Goal: Transaction & Acquisition: Register for event/course

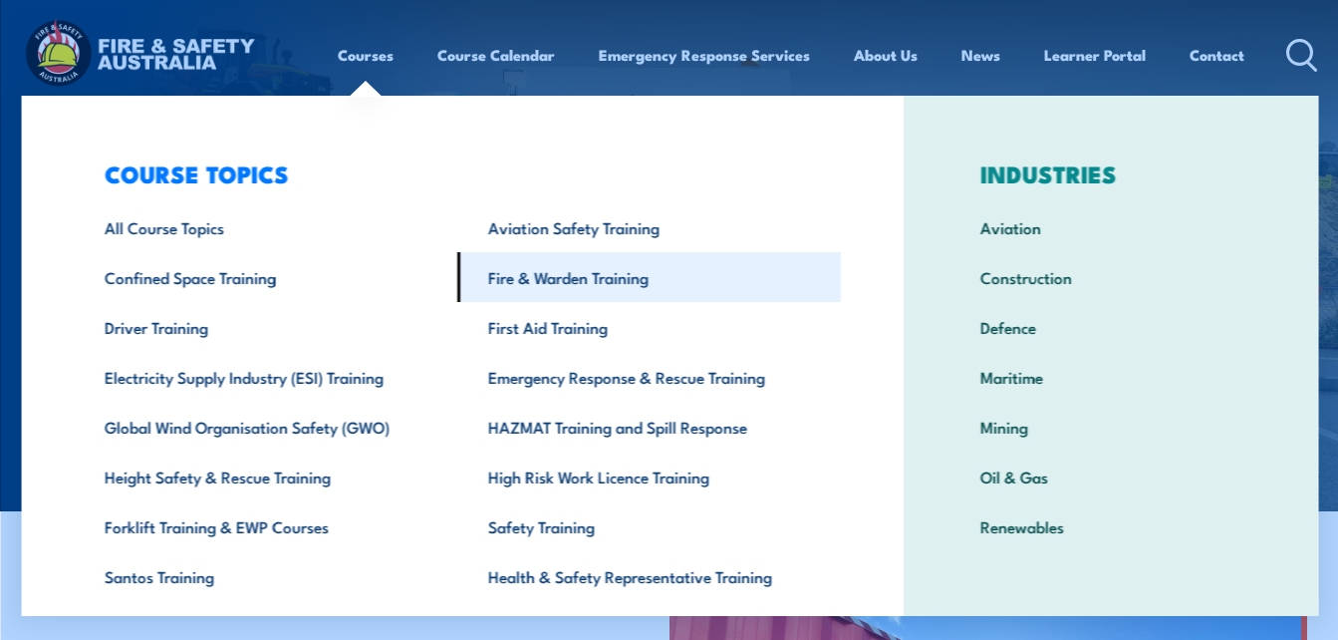
click at [525, 290] on link "Fire & Warden Training" at bounding box center [648, 277] width 384 height 50
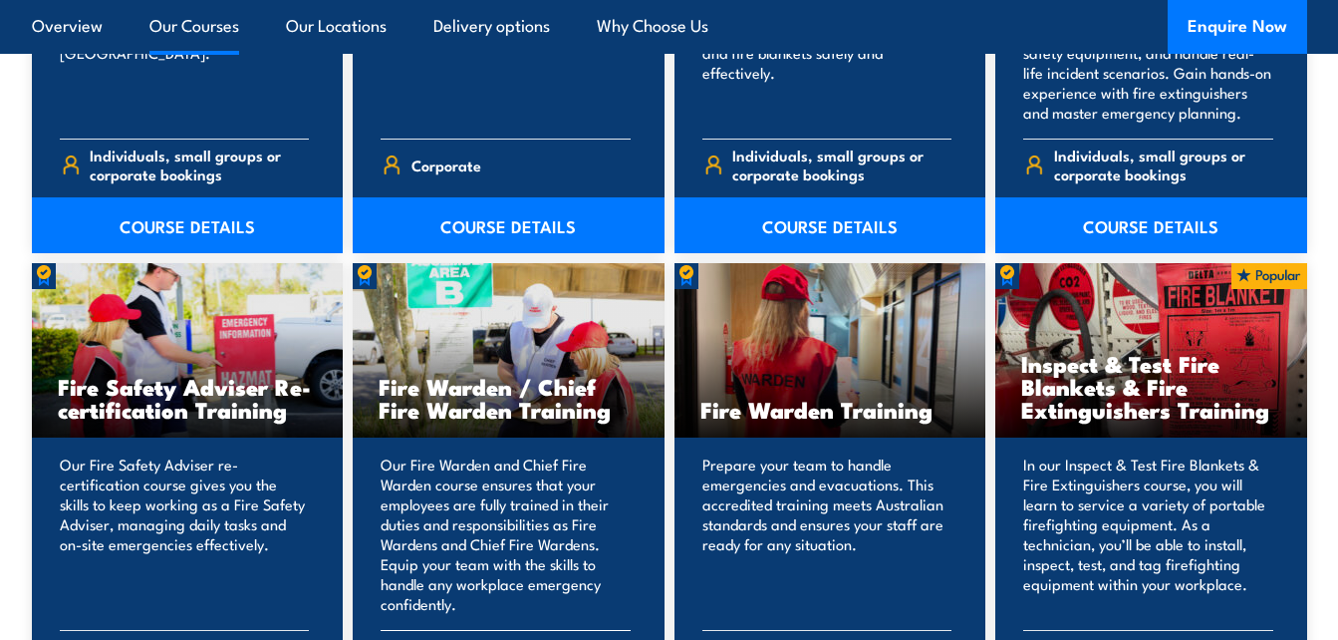
scroll to position [2491, 0]
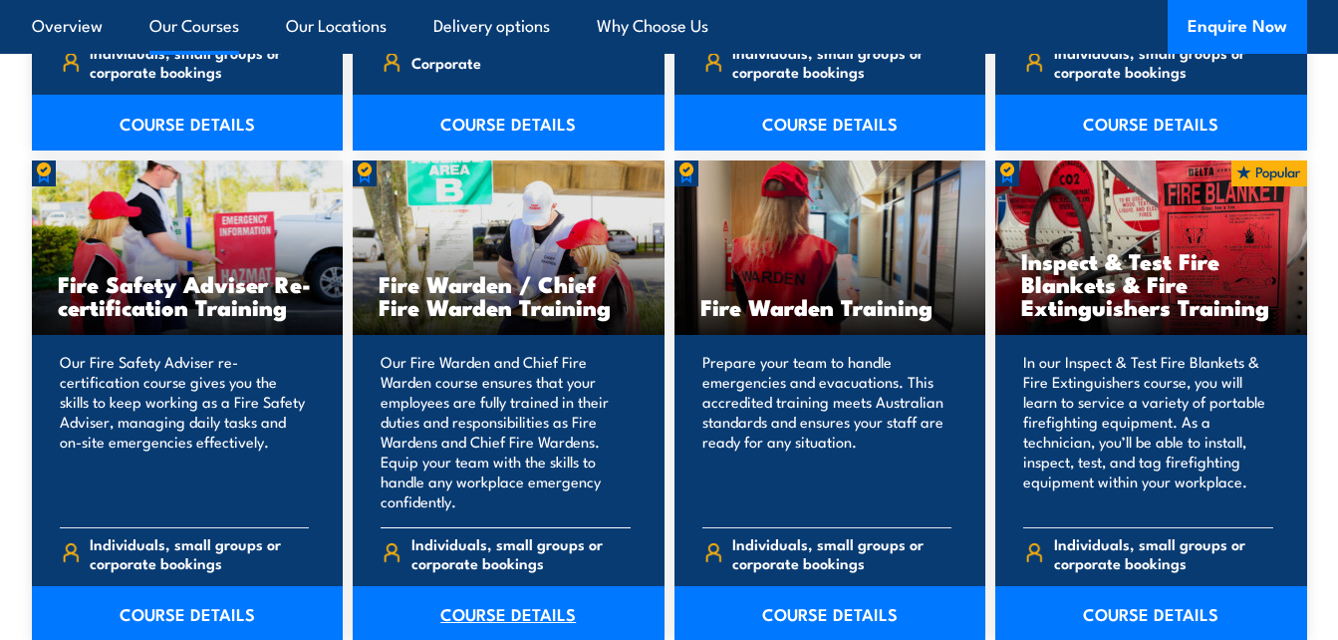
click at [507, 605] on link "COURSE DETAILS" at bounding box center [509, 614] width 312 height 56
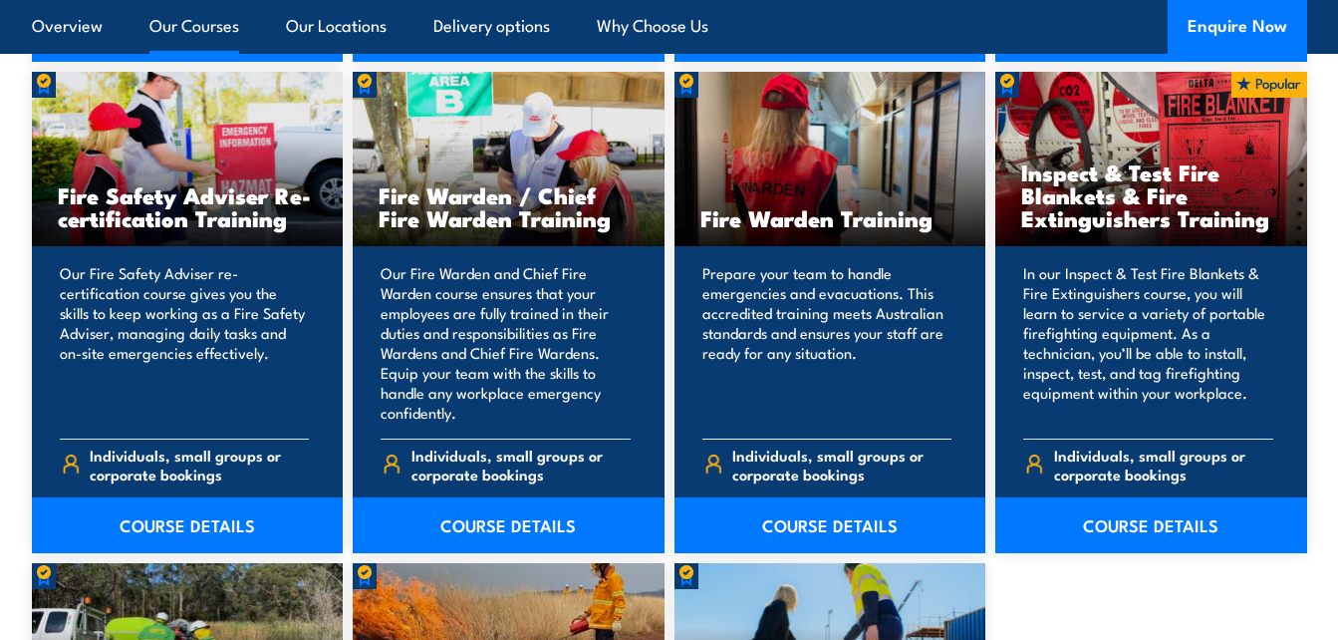
scroll to position [2590, 0]
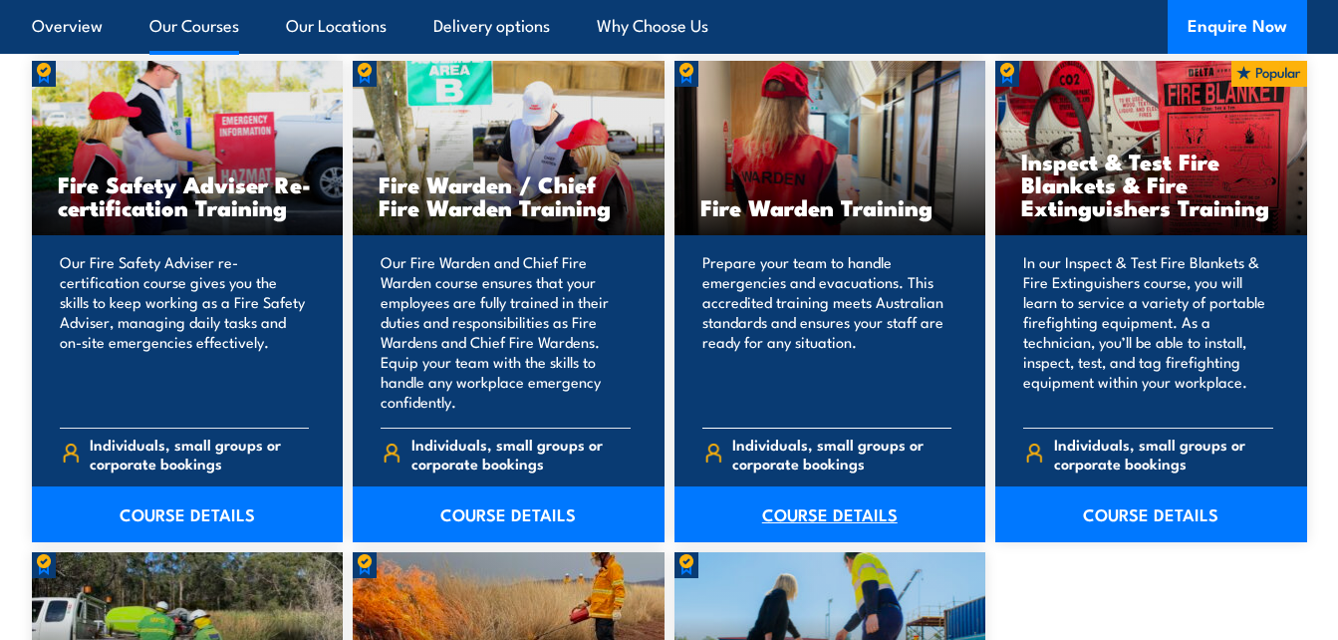
click at [829, 505] on link "COURSE DETAILS" at bounding box center [831, 514] width 312 height 56
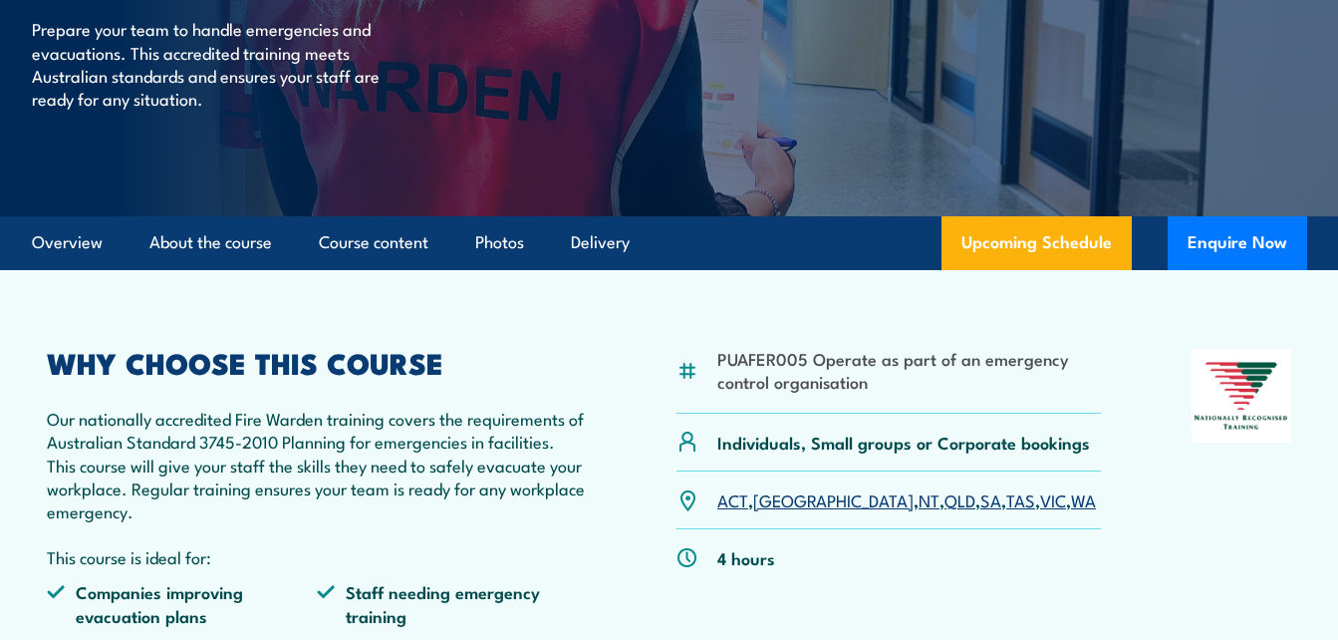
scroll to position [299, 0]
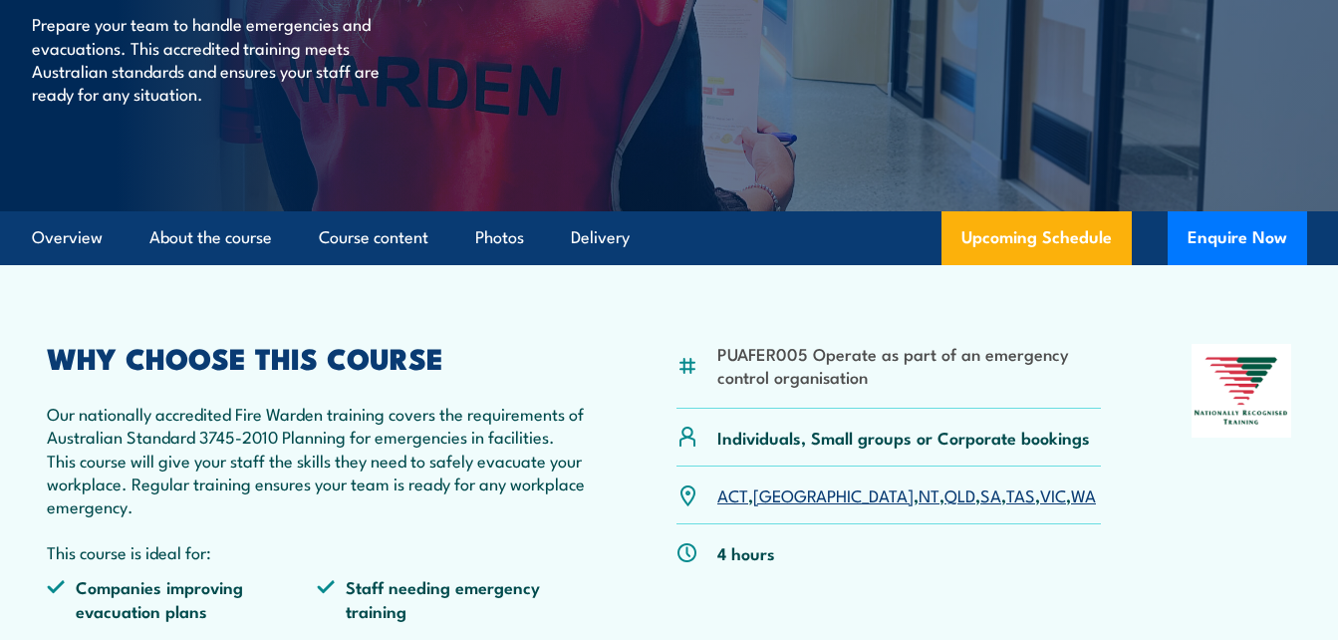
click at [980, 494] on link "SA" at bounding box center [990, 494] width 21 height 24
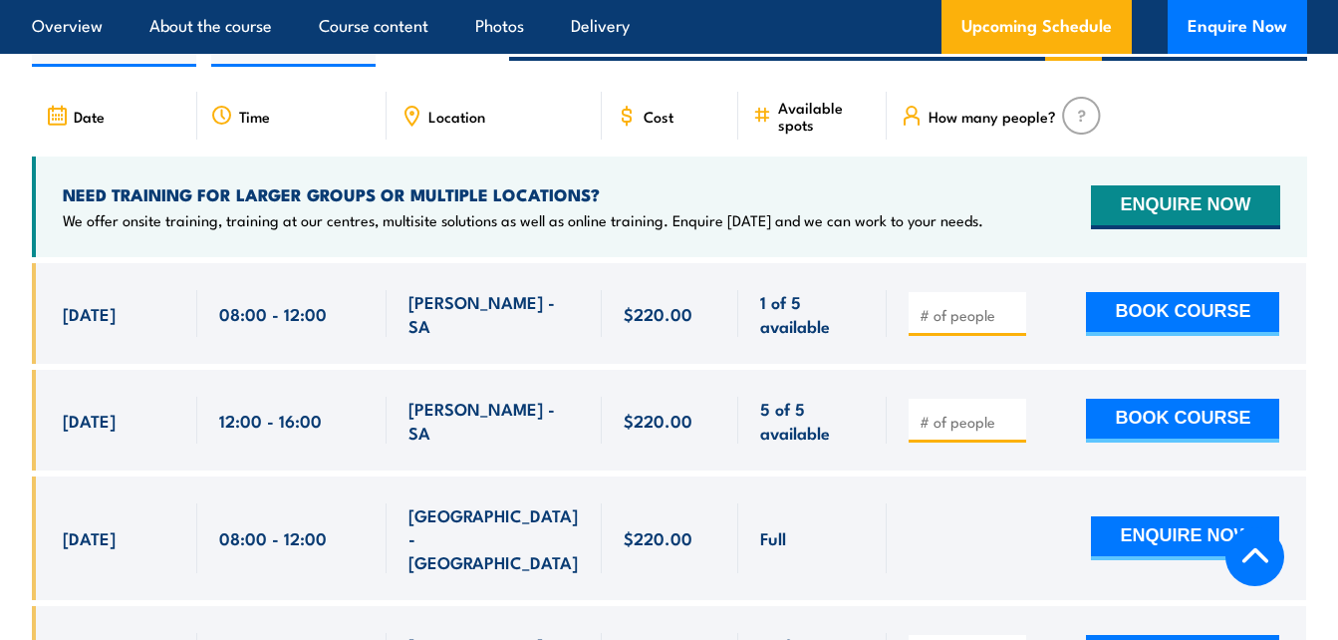
scroll to position [3684, 0]
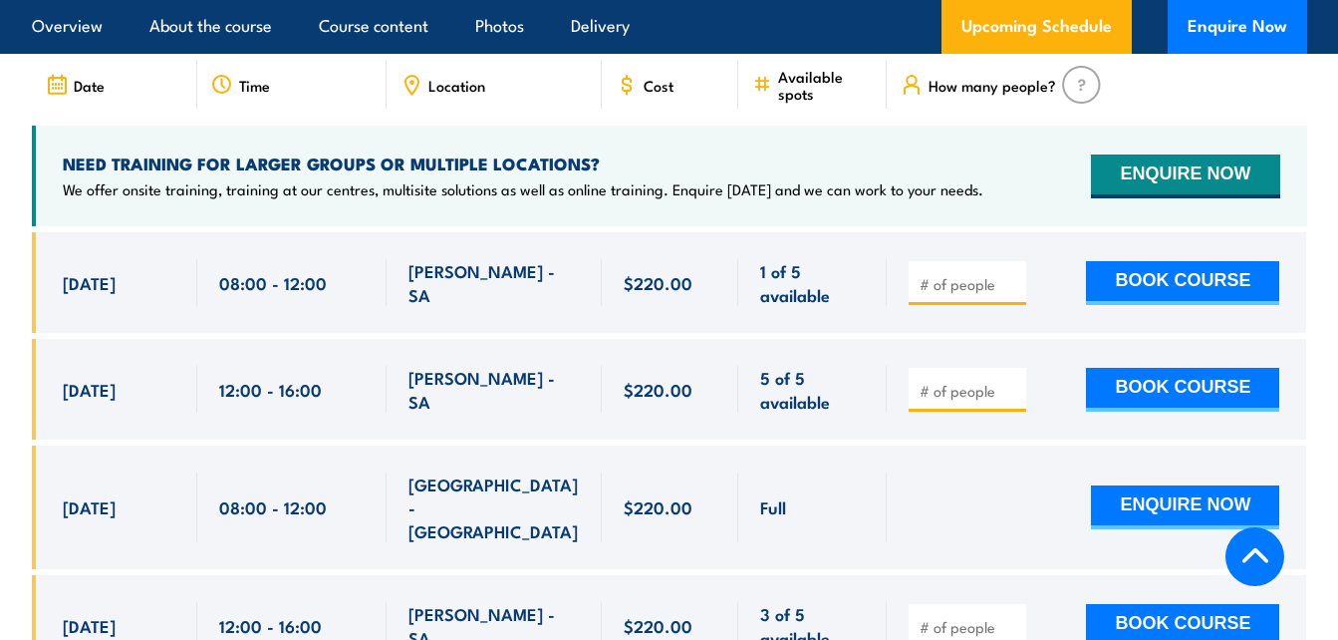
click at [948, 381] on input "number" at bounding box center [970, 391] width 100 height 20
type input "1"
click at [1167, 368] on button "BOOK COURSE" at bounding box center [1182, 390] width 193 height 44
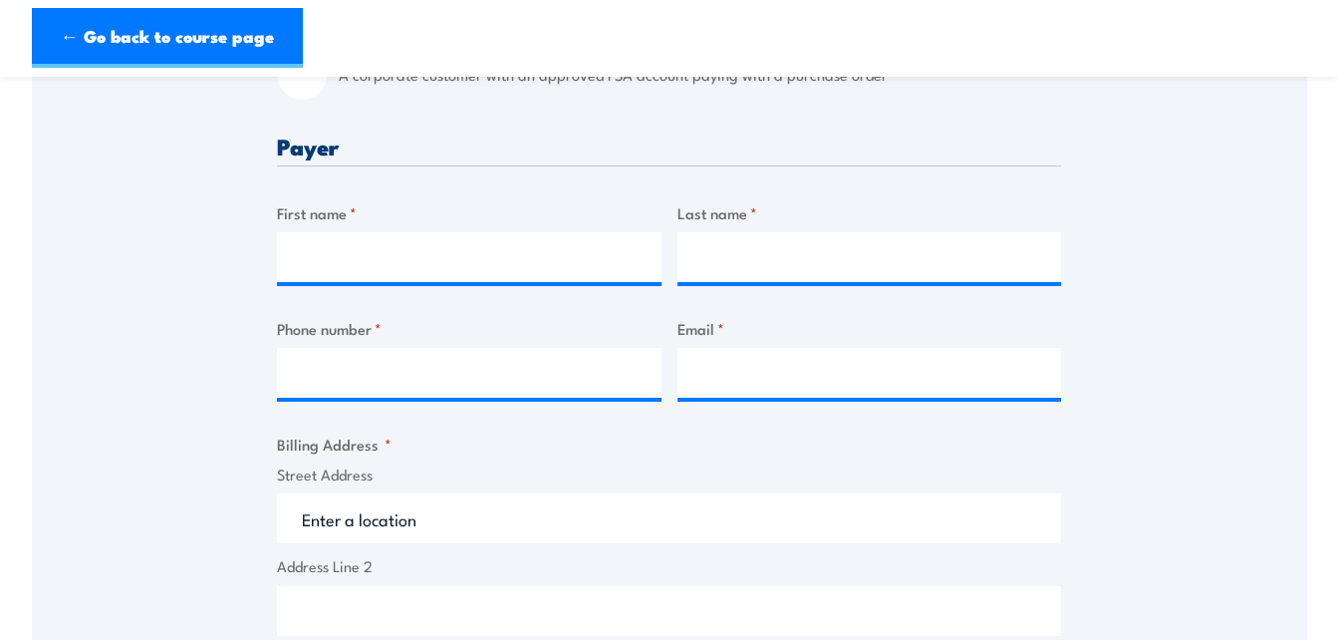
scroll to position [498, 0]
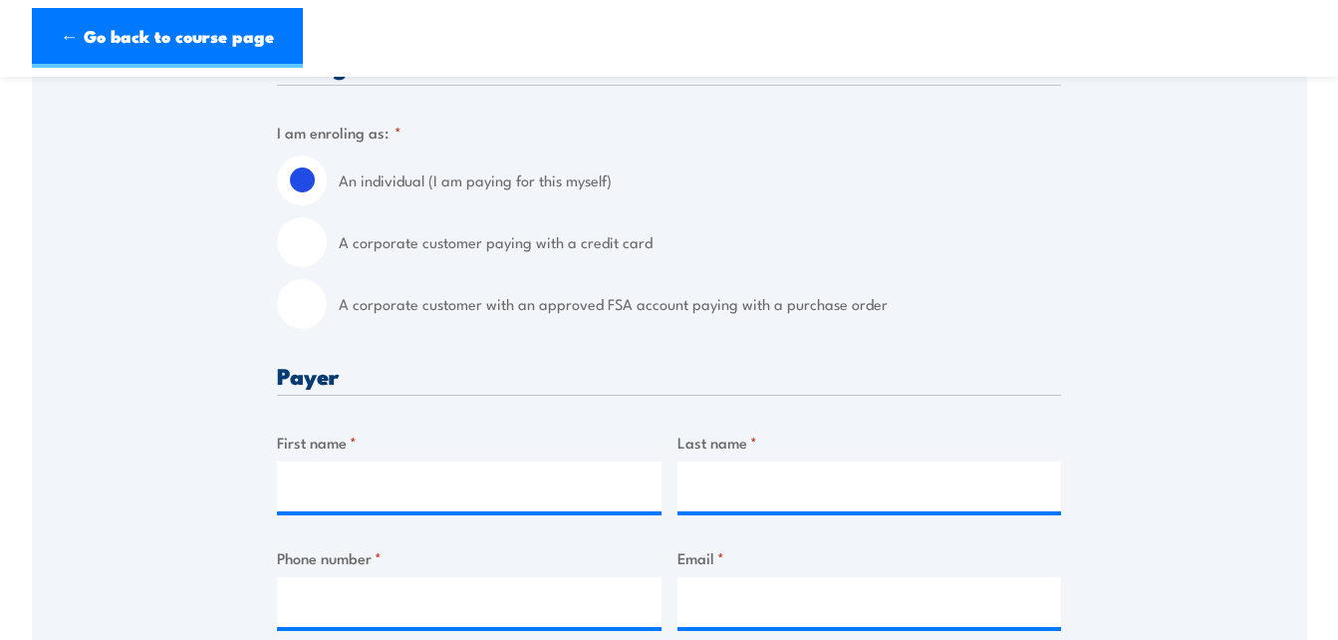
click at [307, 305] on input "A corporate customer with an approved FSA account paying with a purchase order" at bounding box center [302, 304] width 50 height 50
radio input "true"
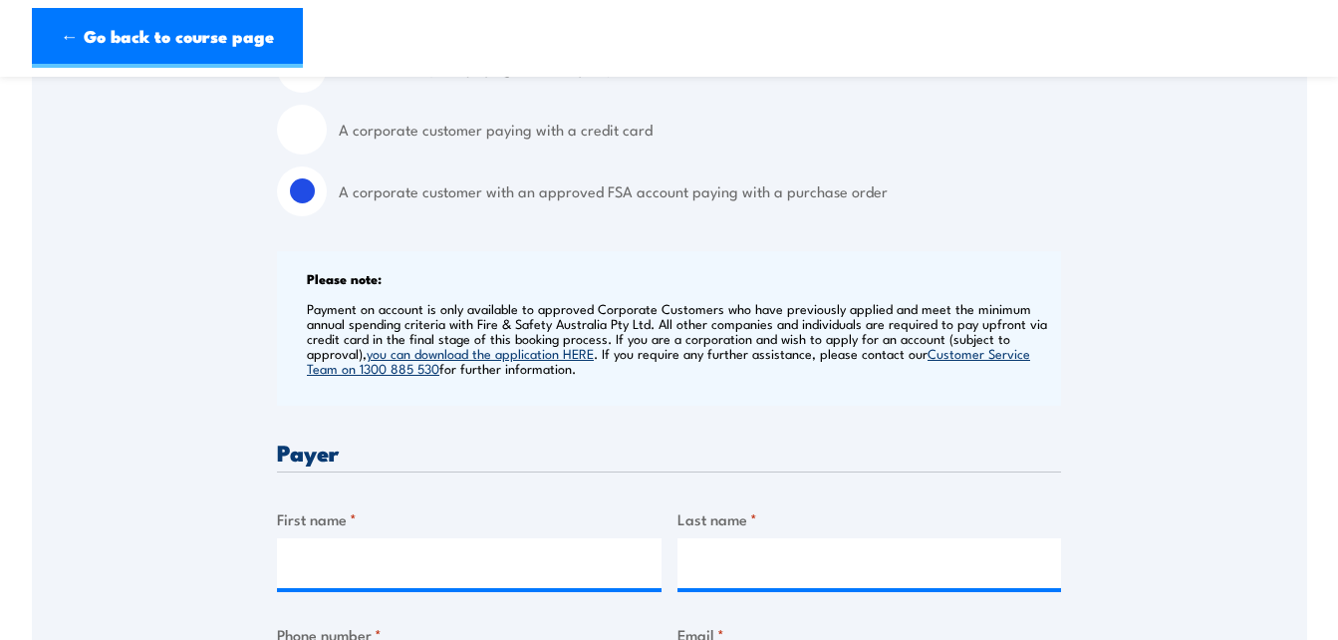
scroll to position [897, 0]
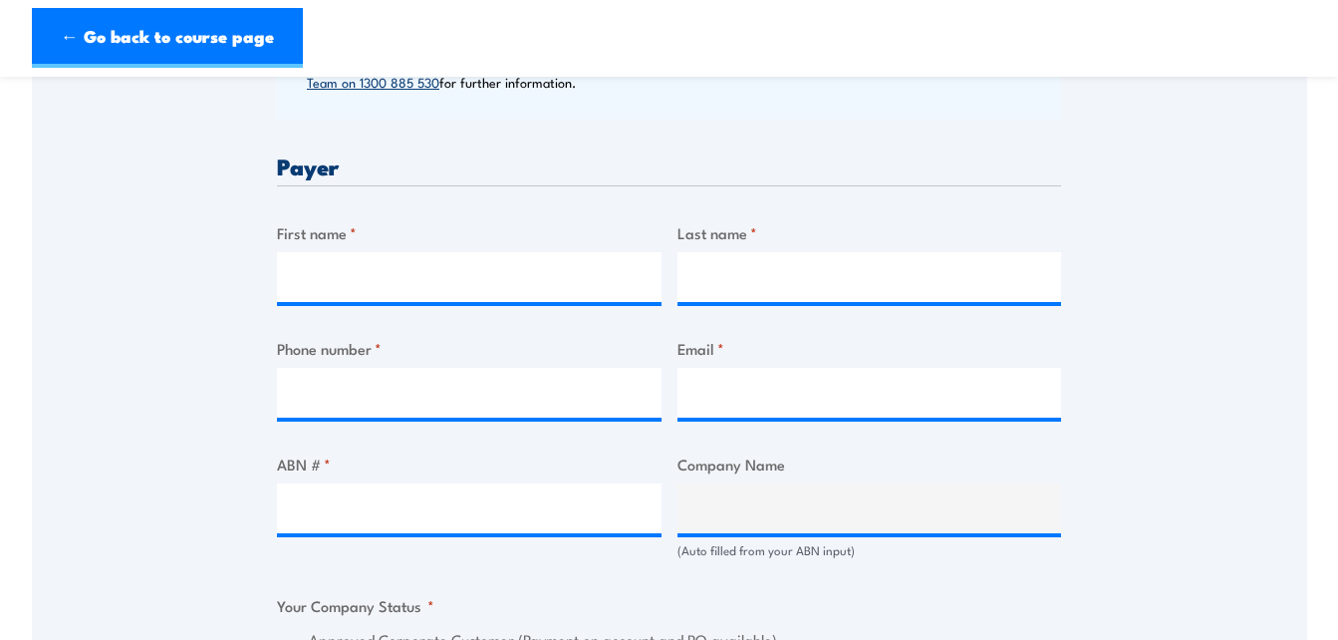
click at [892, 573] on div "Billing details I am enroling as: * An individual (I am paying for this myself)…" at bounding box center [669, 646] width 784 height 1983
click at [51, 211] on div "Speak to a specialist CALL 1300 885 530 CALL 1300 885 530 " * " indicates requi…" at bounding box center [669, 546] width 1275 height 2199
click at [431, 283] on input "First name *" at bounding box center [469, 277] width 385 height 50
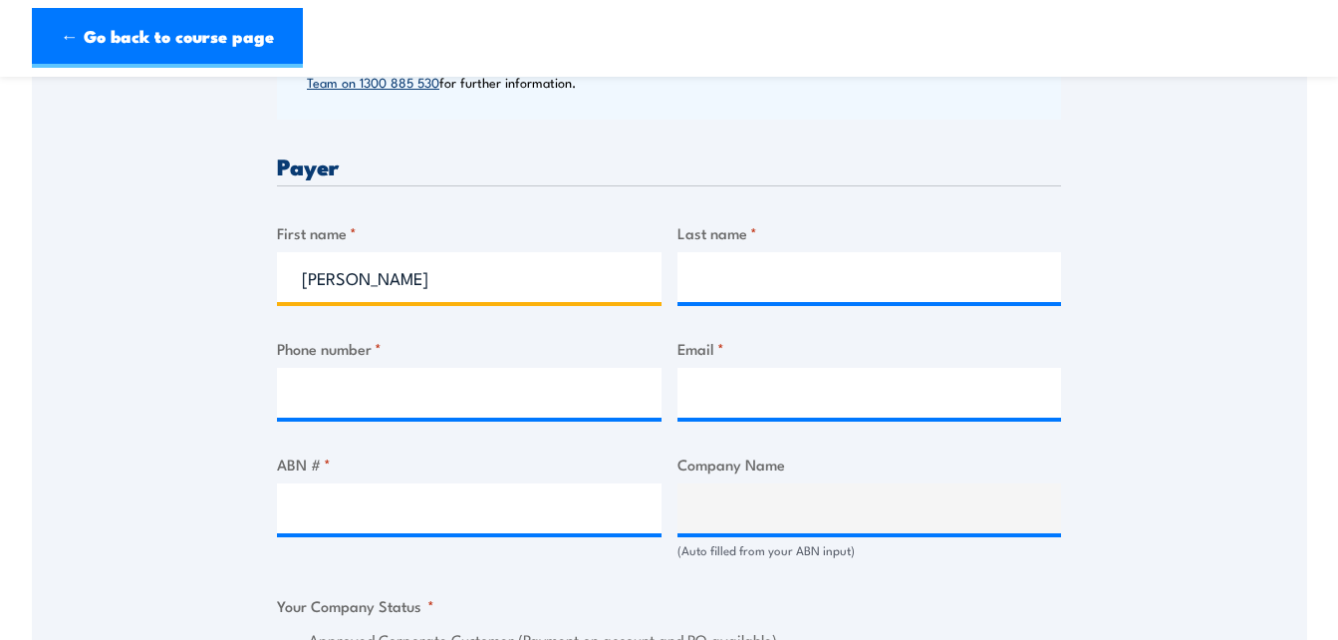
type input "Derek"
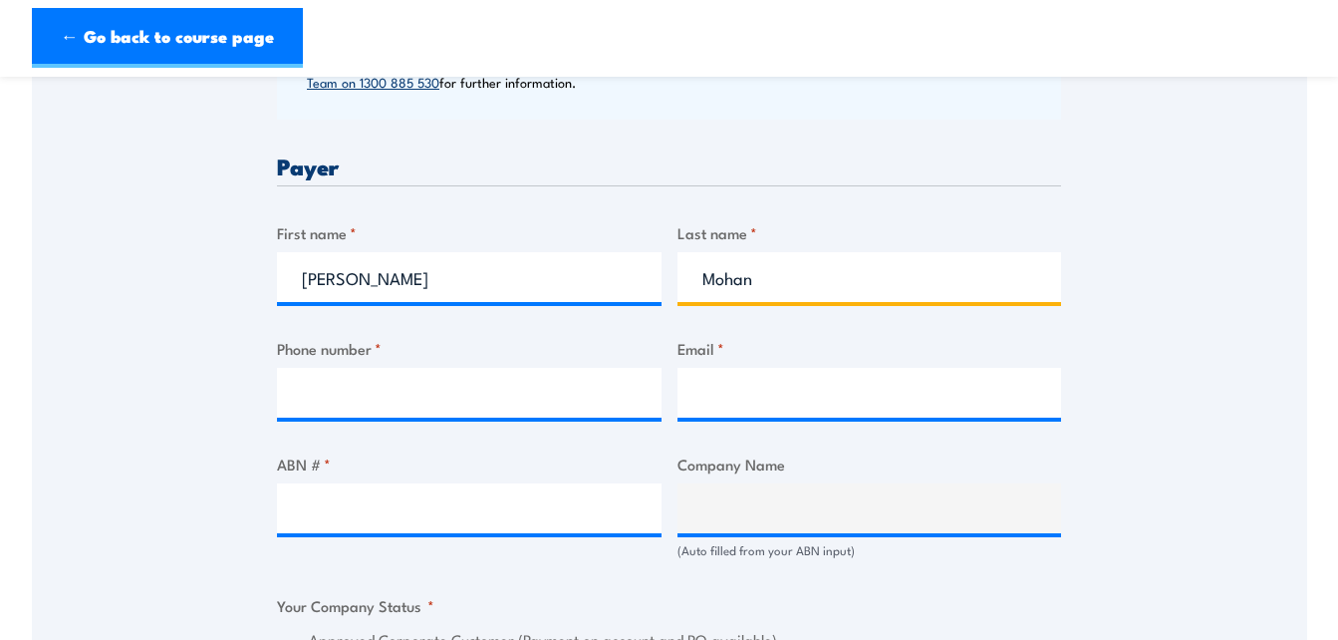
type input "Mohan"
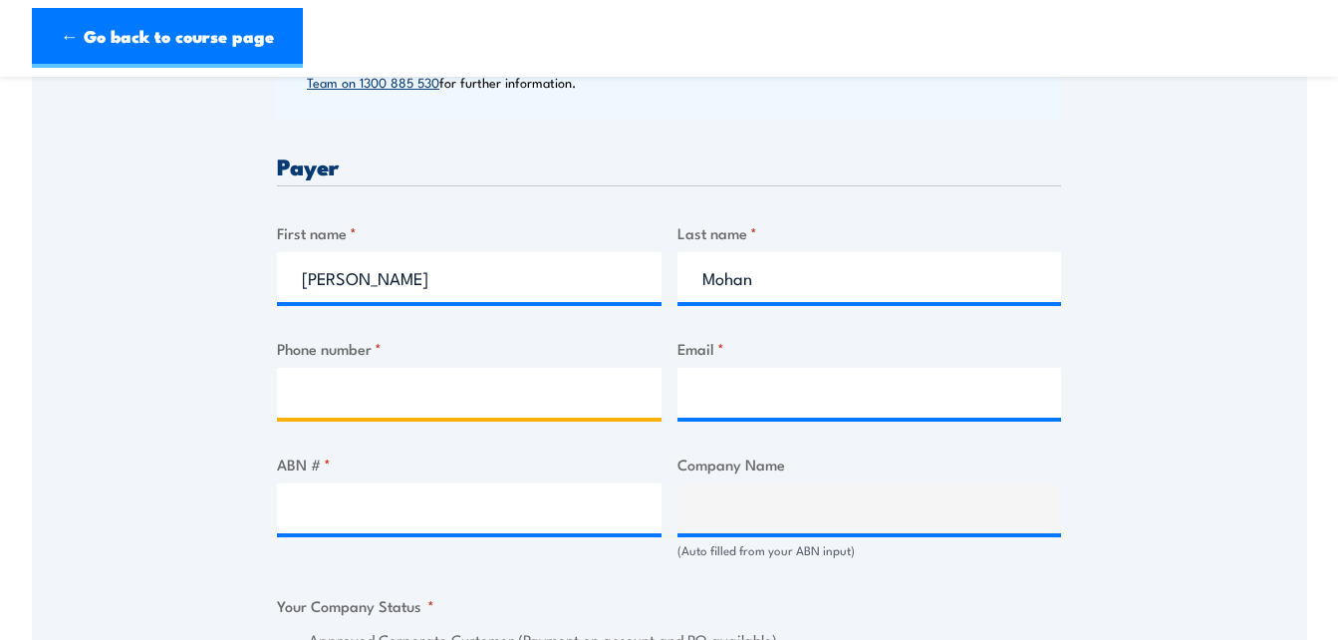
click at [425, 374] on input "Phone number *" at bounding box center [469, 393] width 385 height 50
type input "0432478099"
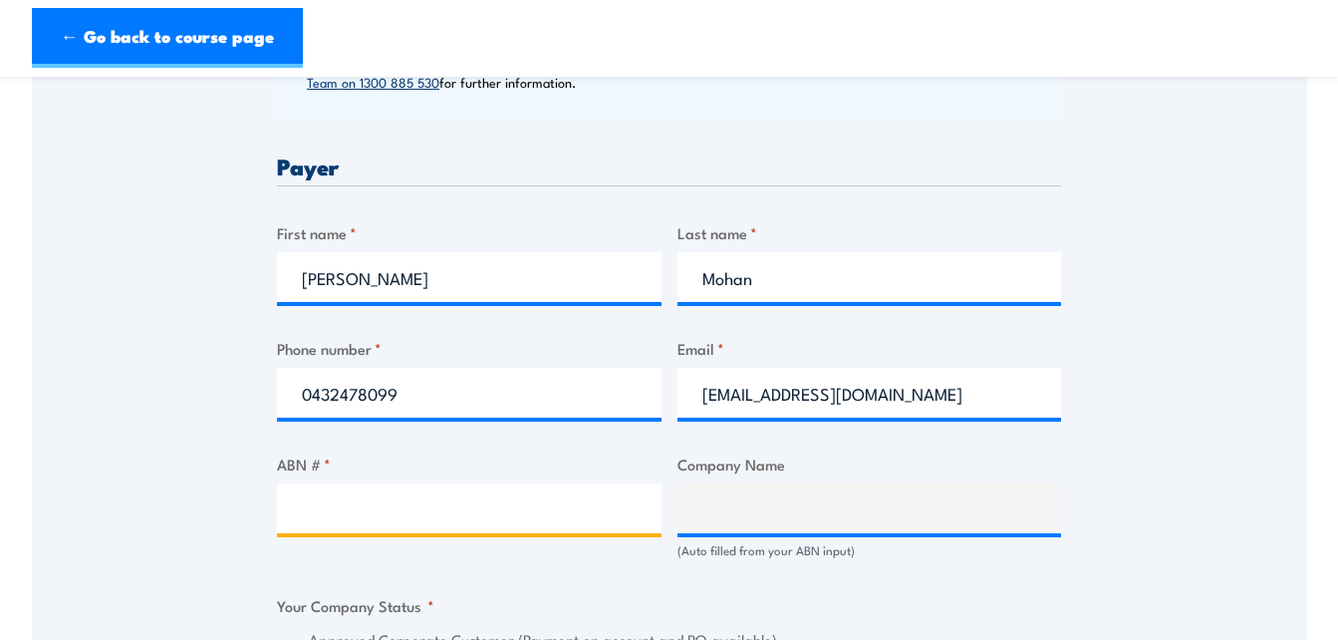
click at [476, 494] on input "ABN # *" at bounding box center [469, 508] width 385 height 50
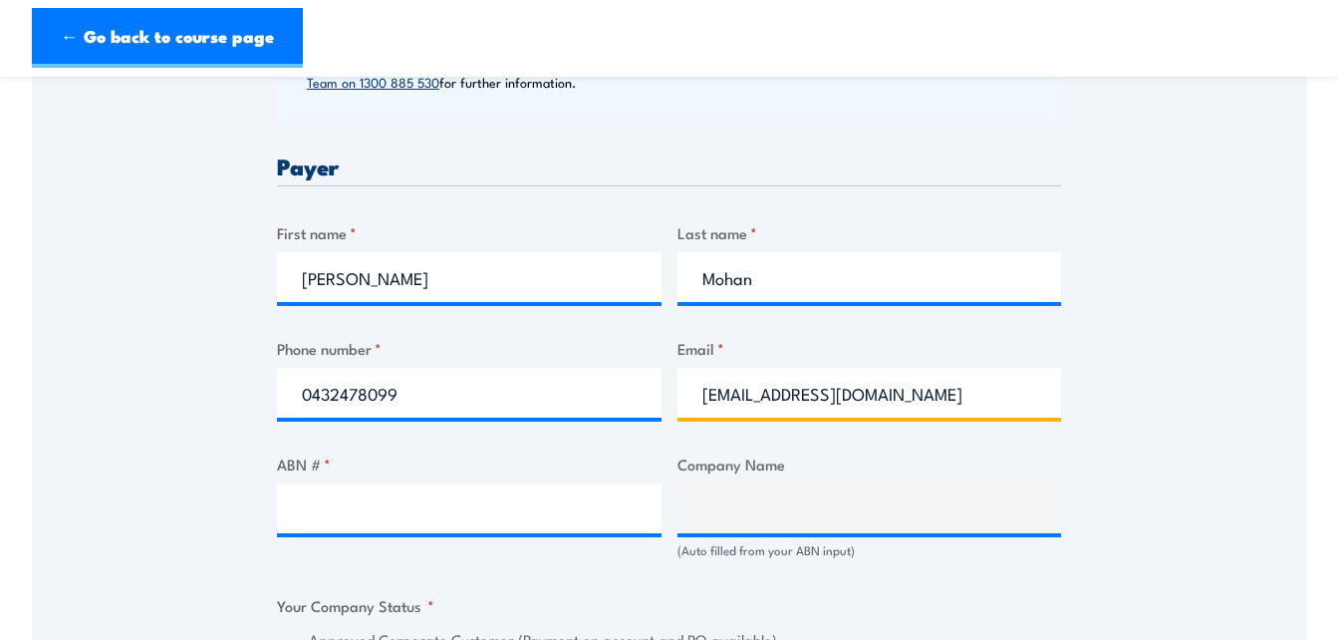
drag, startPoint x: 929, startPoint y: 396, endPoint x: 706, endPoint y: 400, distance: 222.2
click at [706, 400] on input "derekmohan5@yahoo.com.au" at bounding box center [869, 393] width 385 height 50
type input "derek.mohan@au.saabgroup.com"
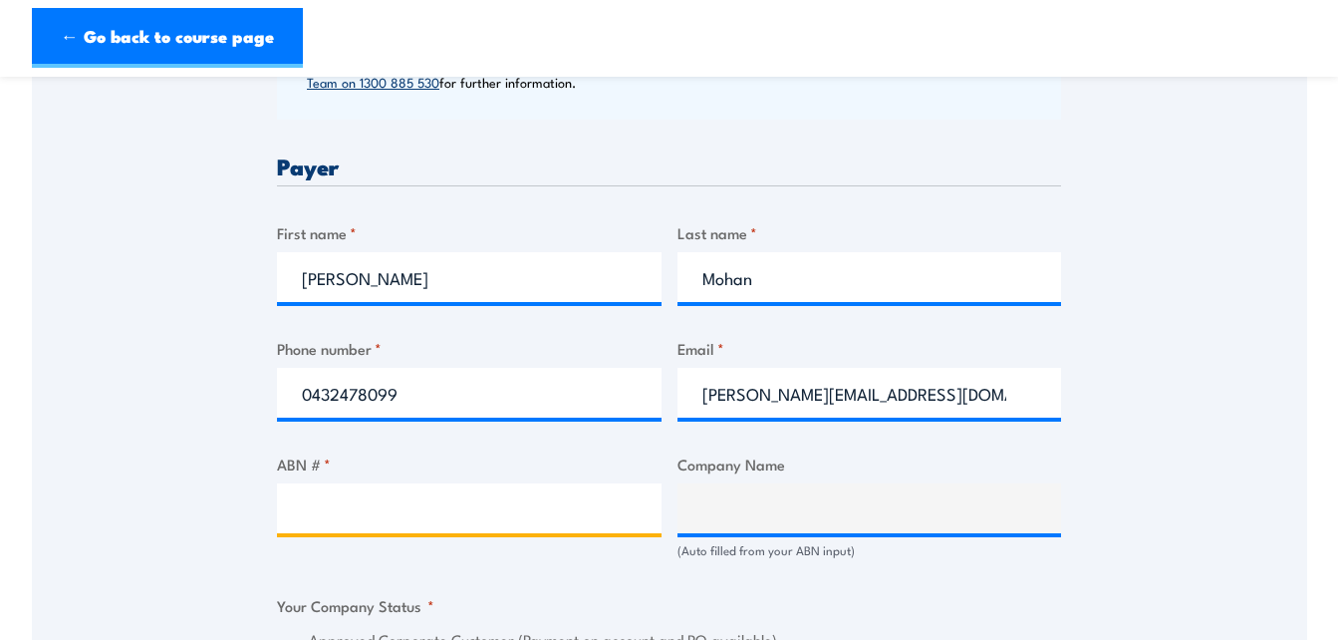
click at [432, 517] on input "ABN # *" at bounding box center [469, 508] width 385 height 50
type input "88008643212"
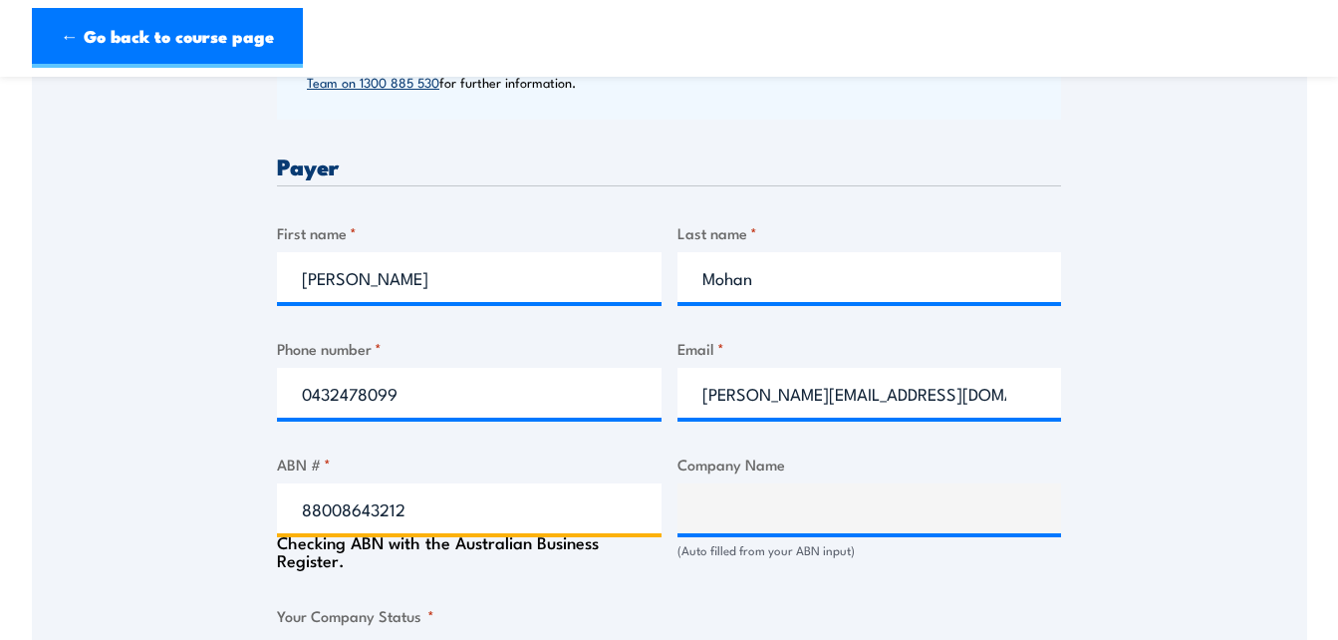
type input "SAAB AUSTRALIA PTY LTD"
radio input "true"
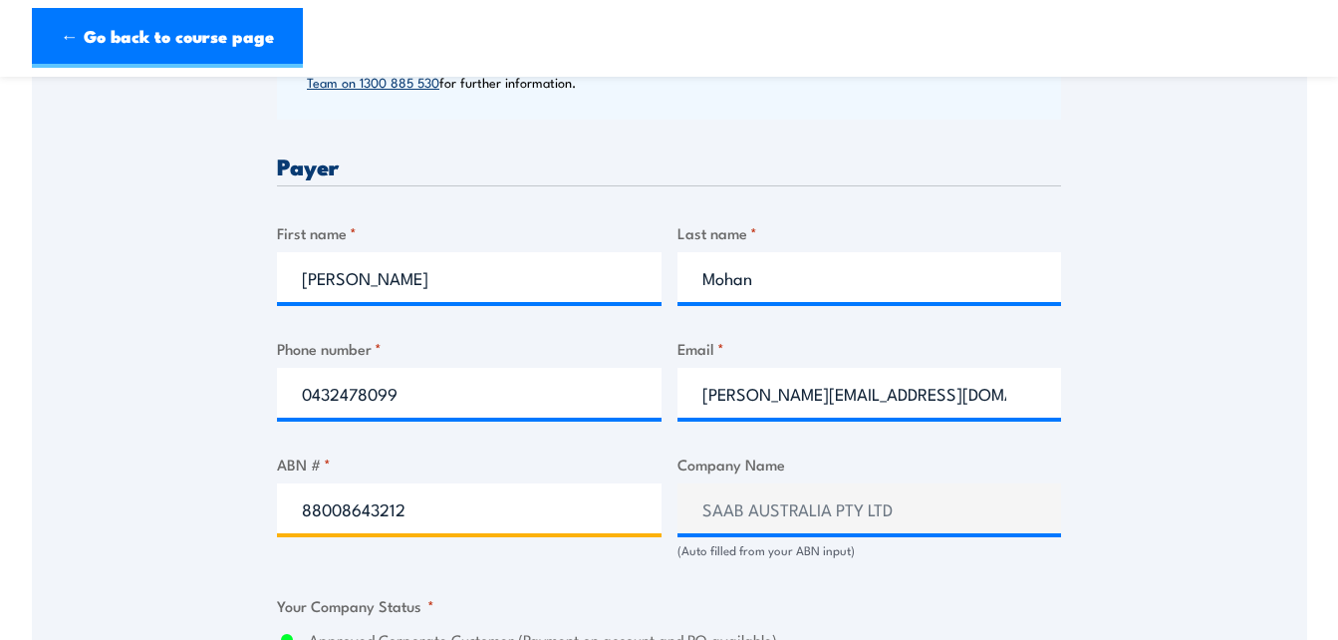
type input "88008643212"
click at [581, 555] on div "ABN # * 88008643212" at bounding box center [469, 505] width 385 height 107
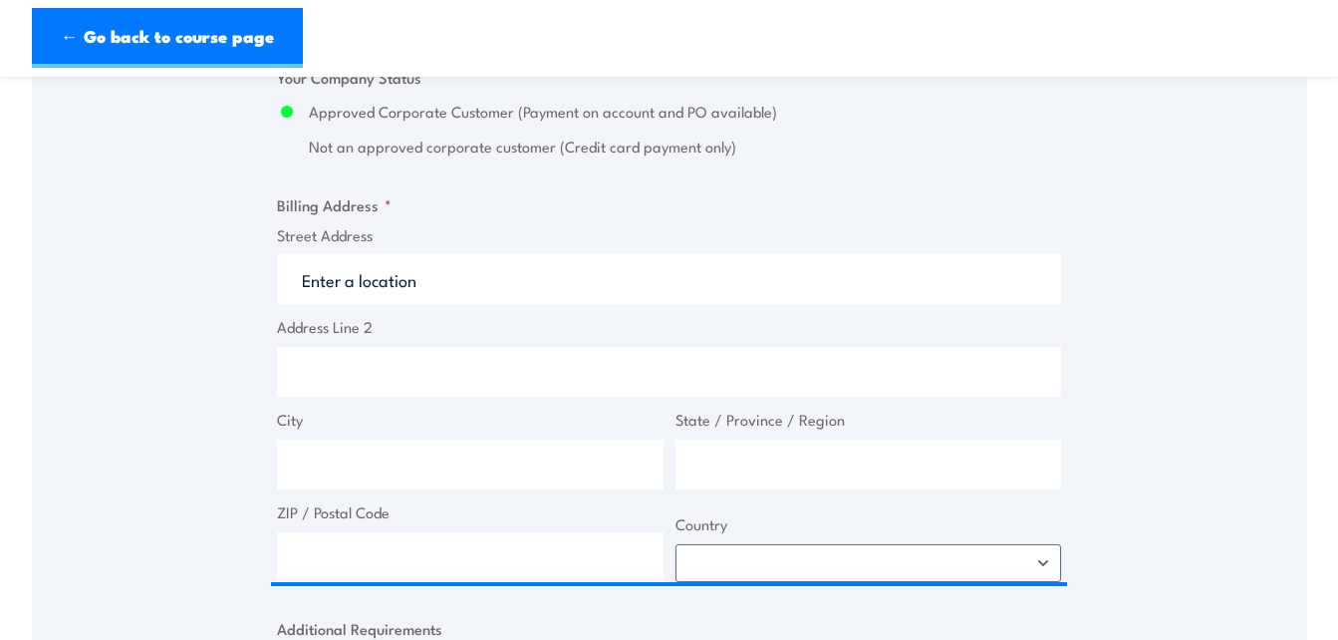
scroll to position [1295, 0]
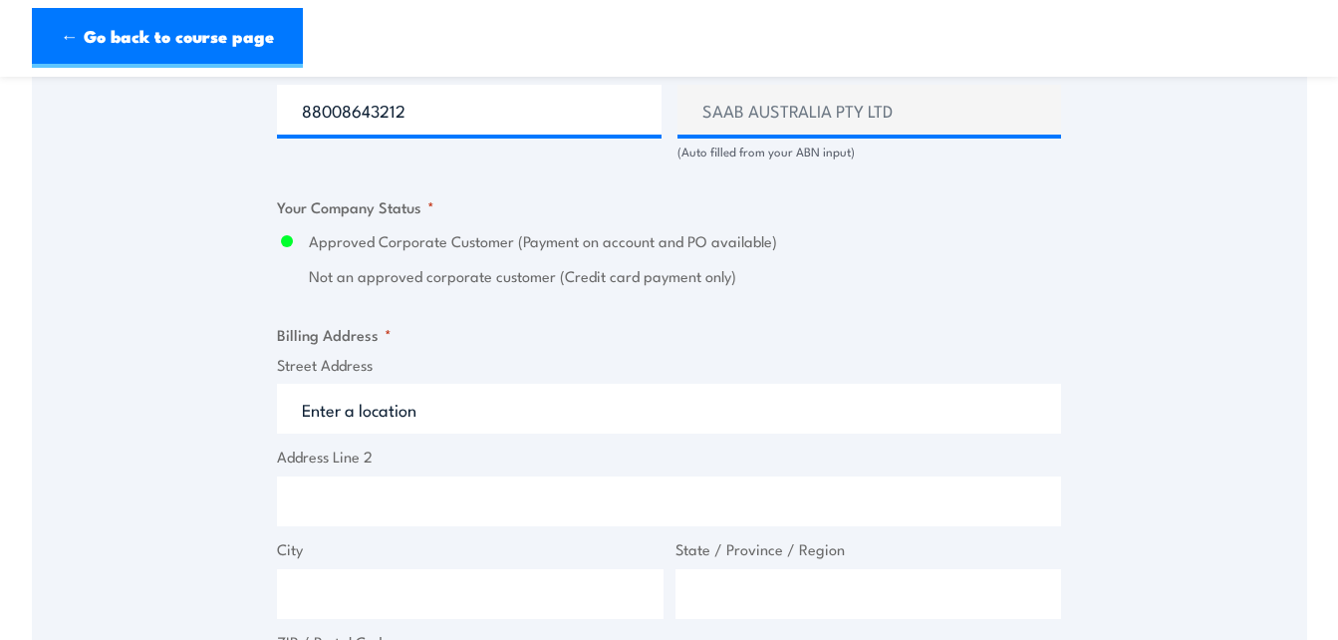
click at [416, 412] on input "Street Address" at bounding box center [669, 409] width 784 height 50
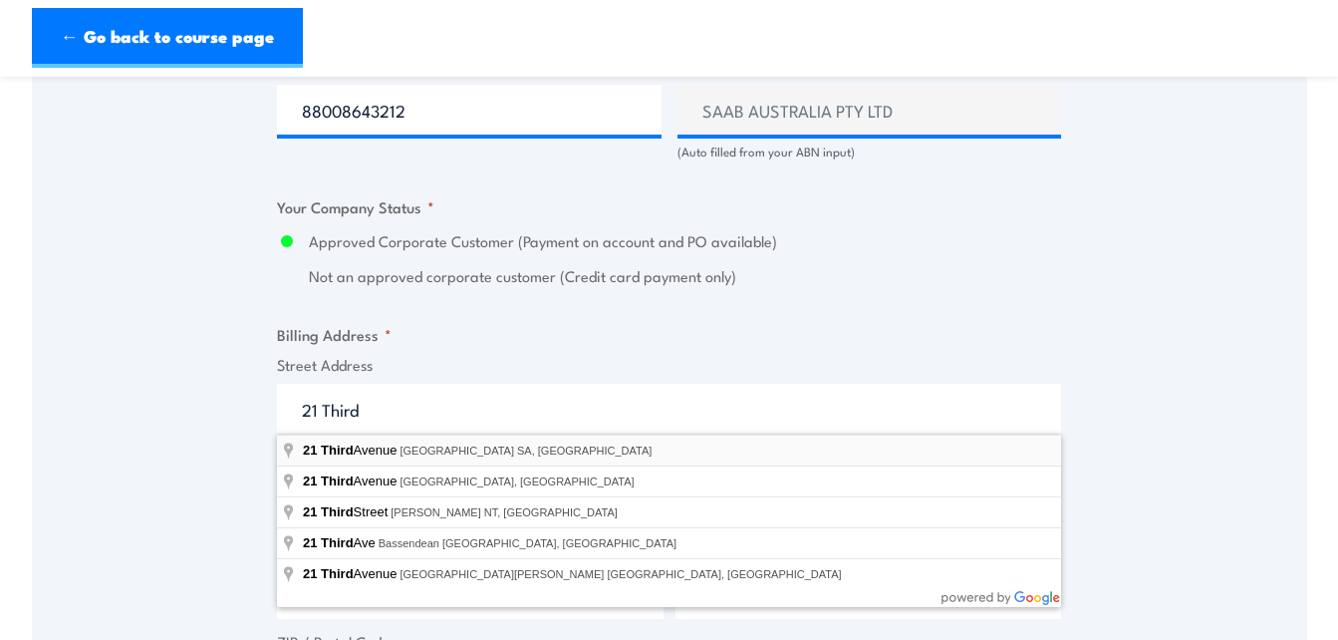
type input "21 Third Avenue, Mawson Lakes SA, Australia"
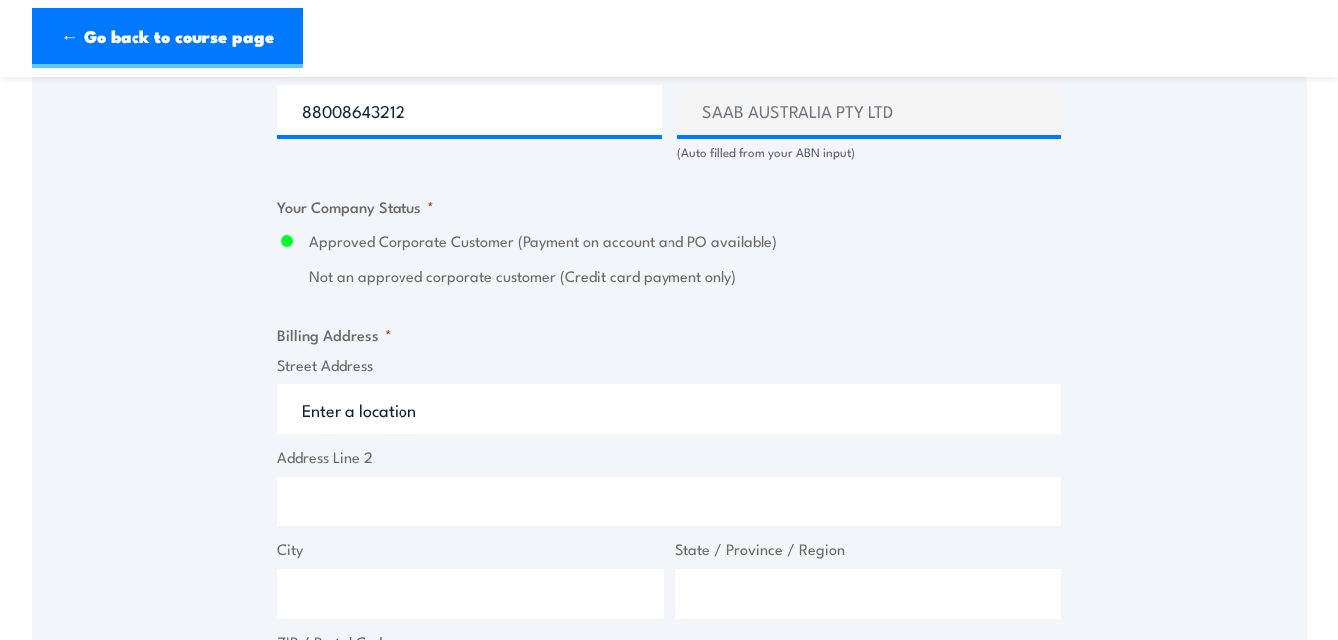
type input "21 Third Ave"
type input "Mawson Lakes"
type input "South Australia"
type input "5095"
select select "Australia"
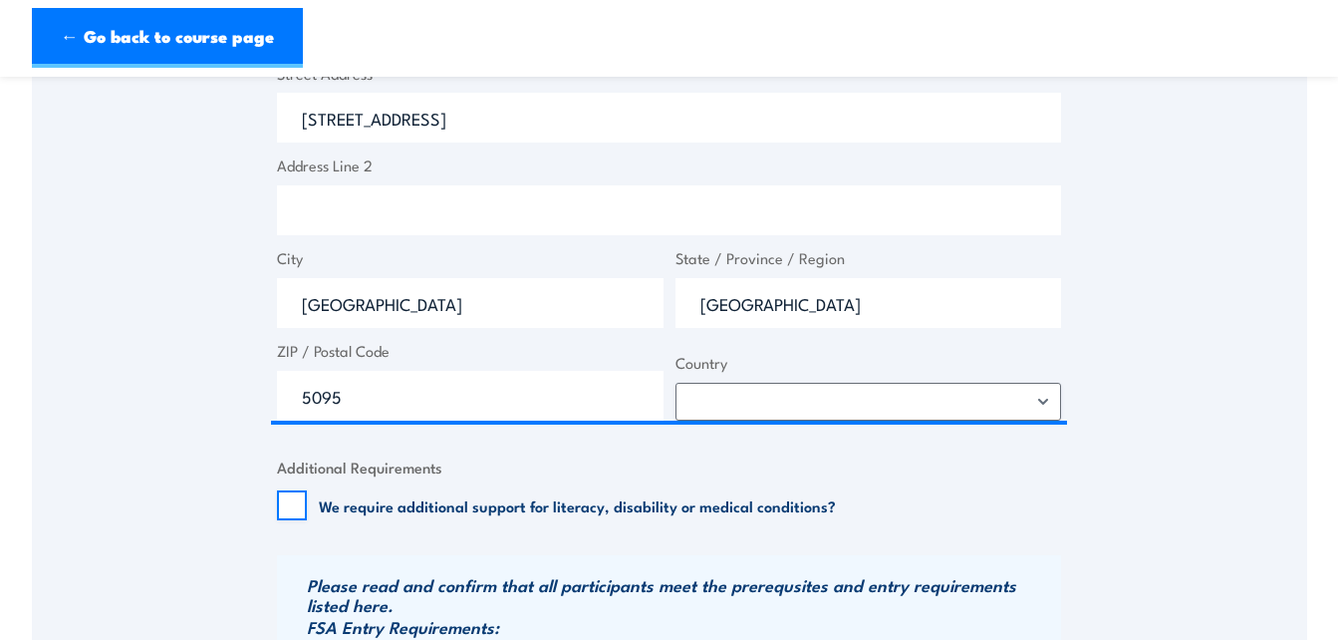
scroll to position [1594, 0]
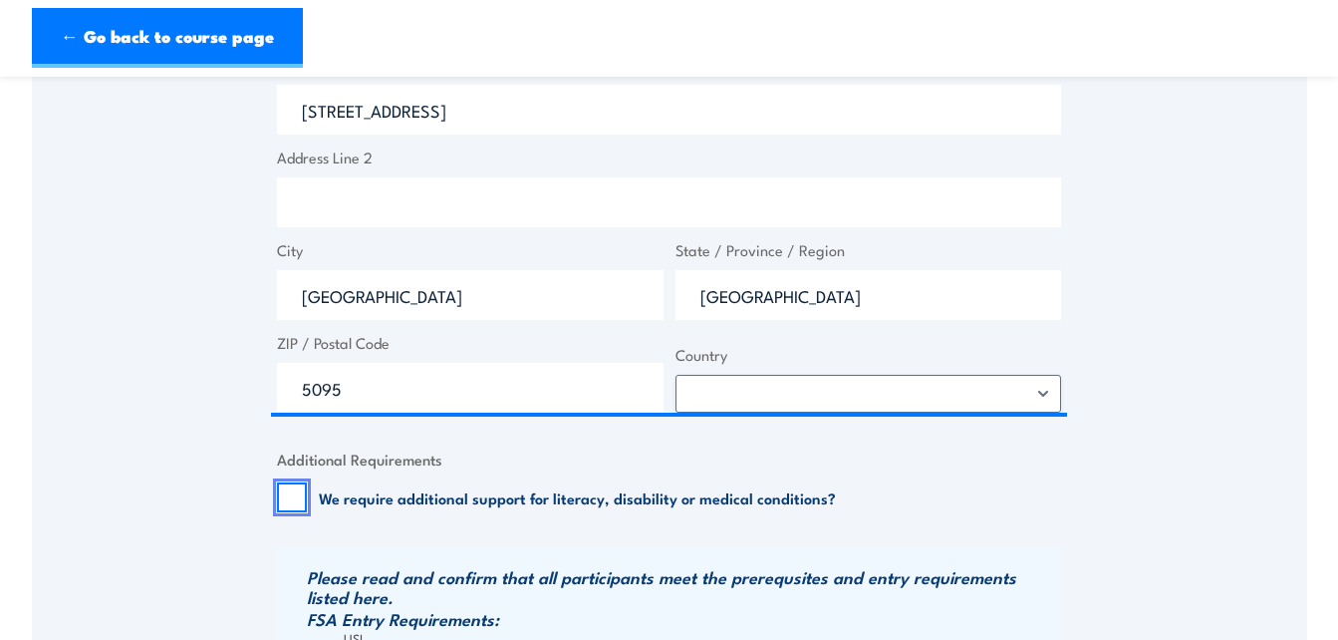
click at [298, 499] on input "We require additional support for literacy, disability or medical conditions?" at bounding box center [292, 497] width 30 height 30
checkbox input "true"
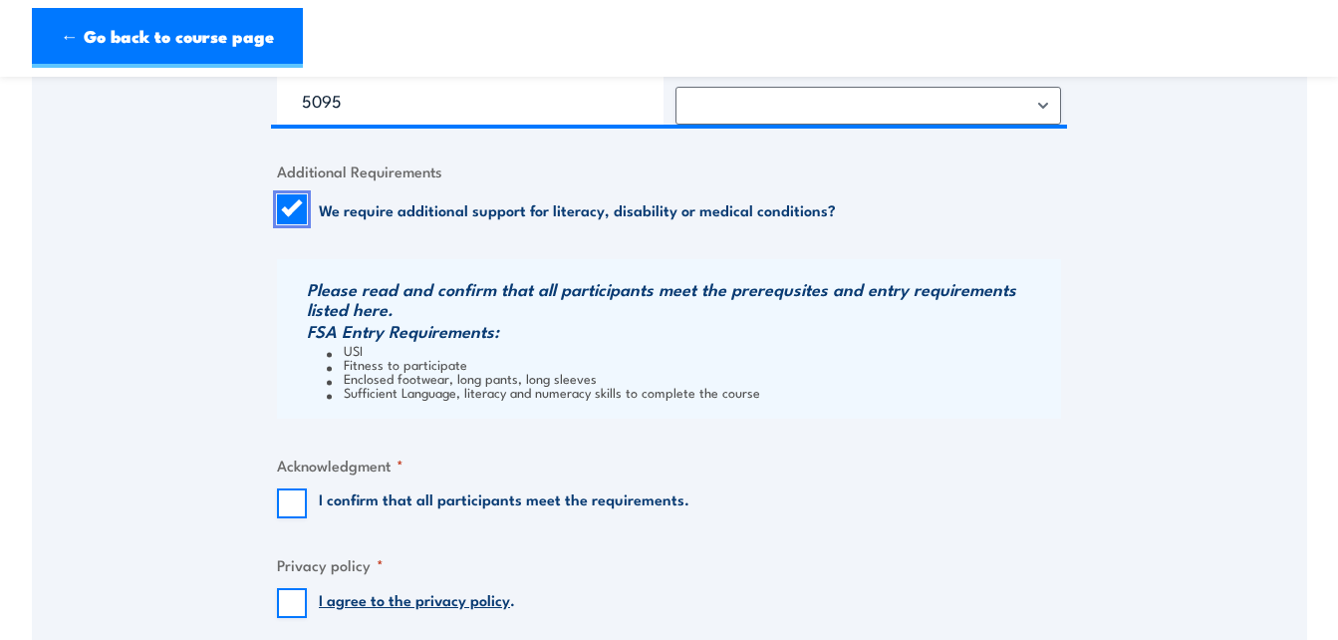
scroll to position [1893, 0]
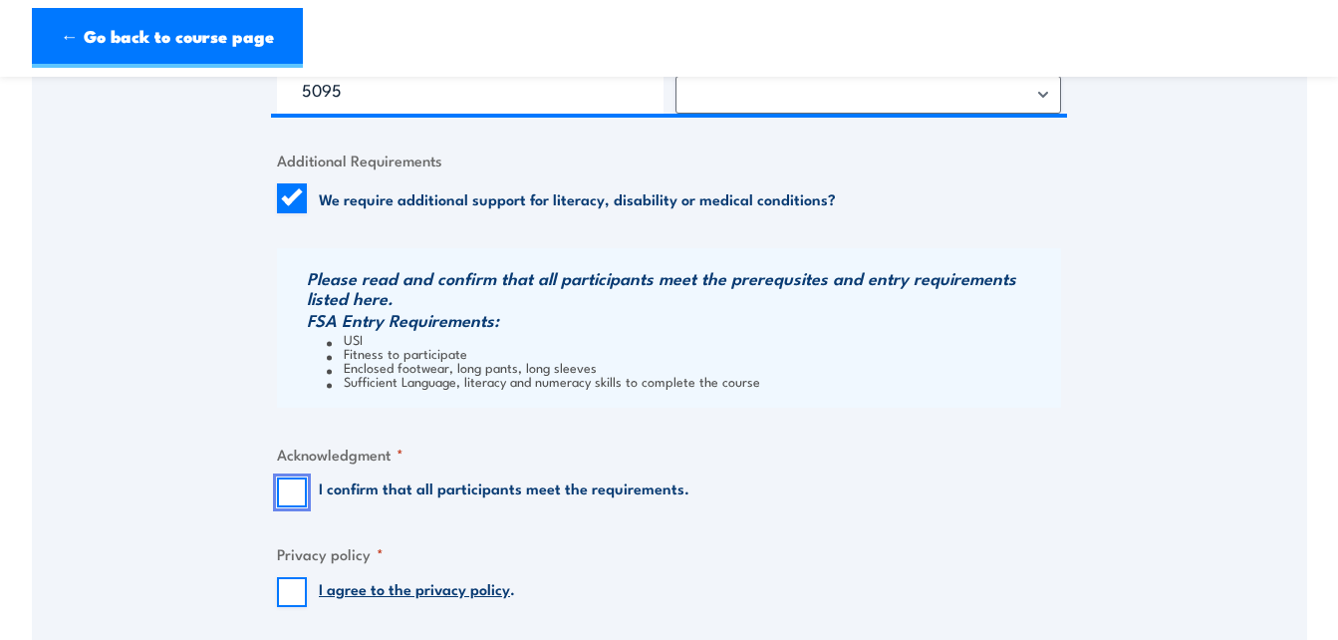
click at [296, 496] on input "I confirm that all participants meet the requirements." at bounding box center [292, 492] width 30 height 30
checkbox input "true"
click at [298, 588] on input "I agree to the privacy policy ." at bounding box center [292, 592] width 30 height 30
checkbox input "true"
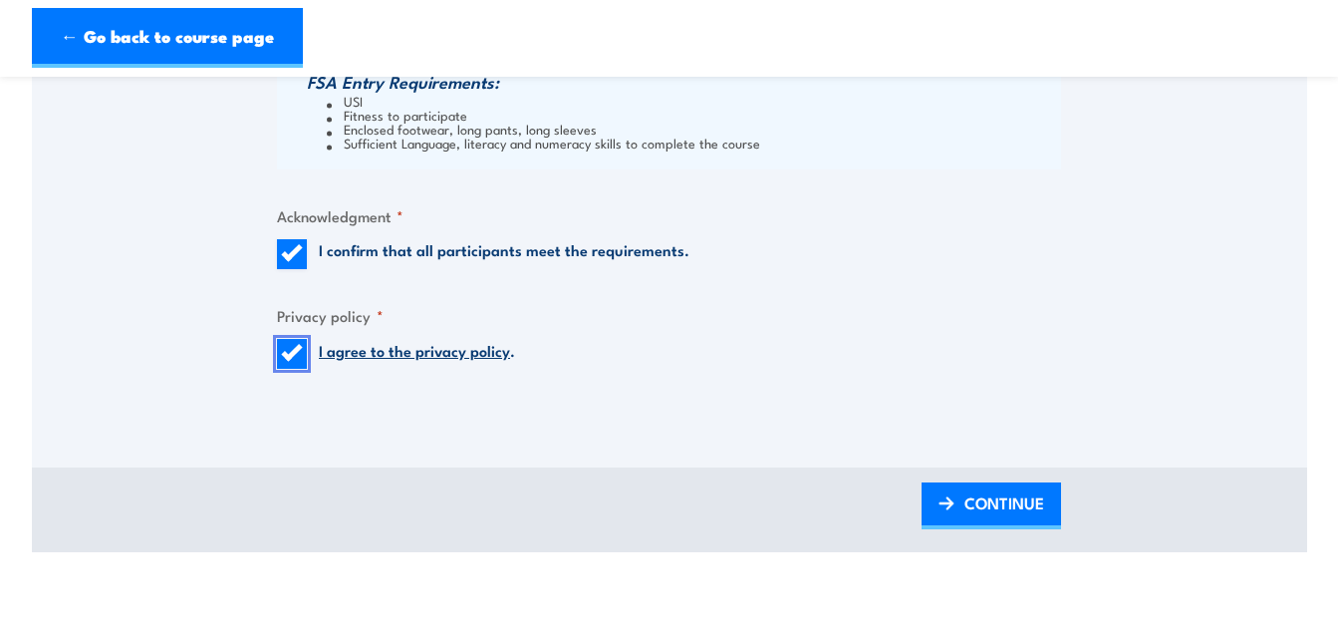
scroll to position [2192, 0]
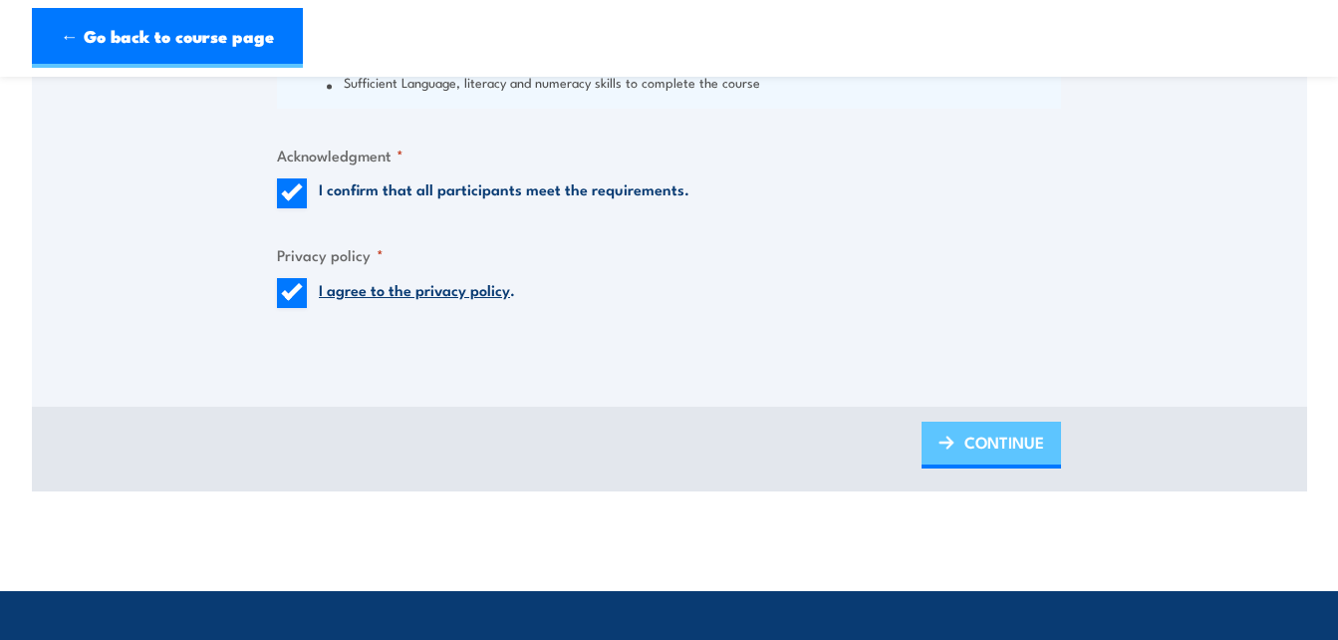
click at [964, 446] on span "CONTINUE" at bounding box center [1004, 441] width 80 height 53
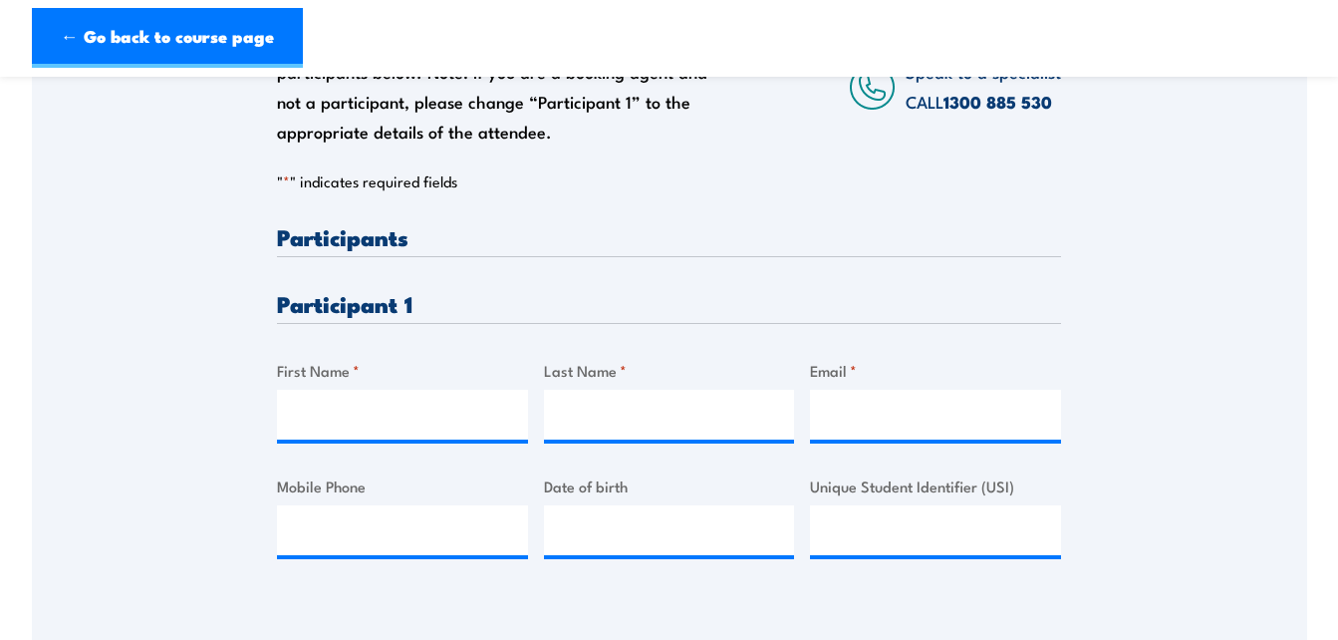
scroll to position [399, 0]
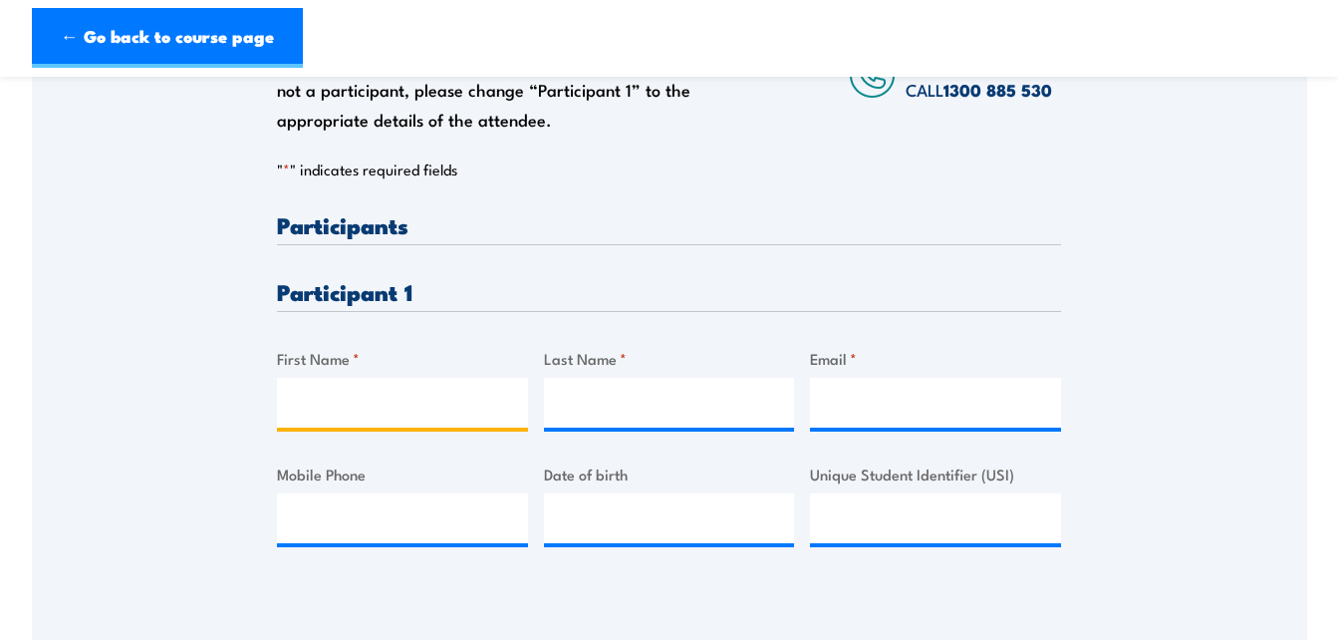
click at [416, 410] on input "First Name *" at bounding box center [402, 403] width 251 height 50
type input "Derek"
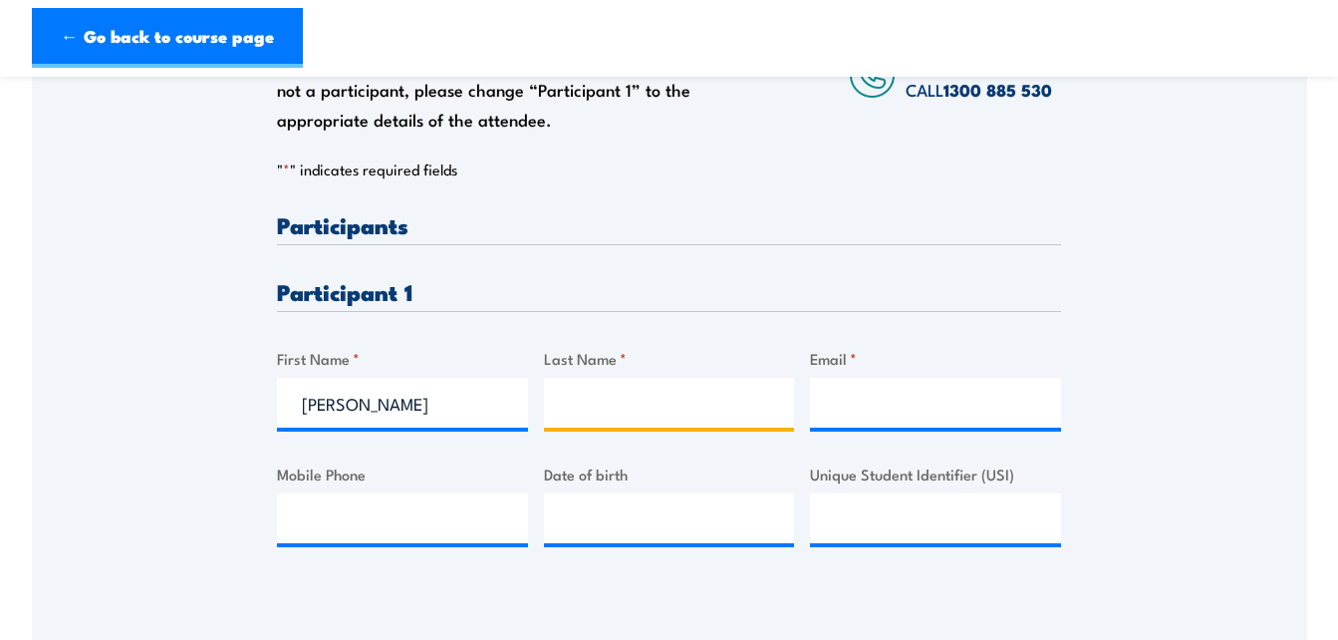
type input "Mohan"
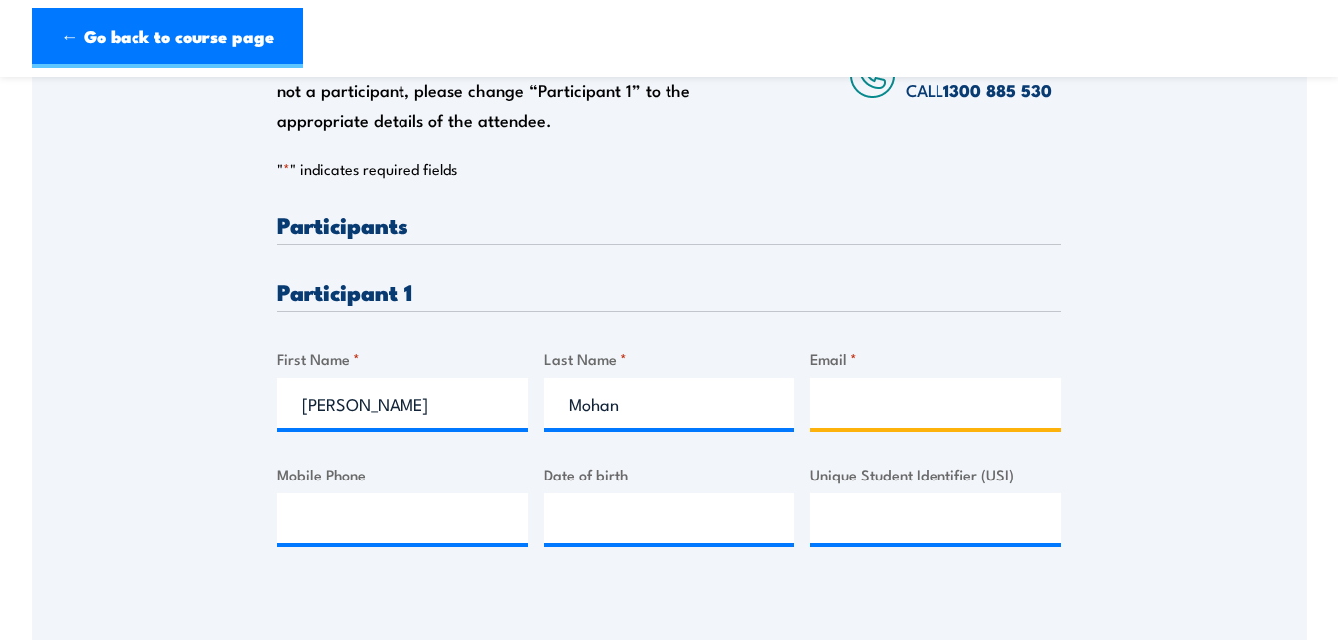
type input "derek.mohan@au.saabgroup.com"
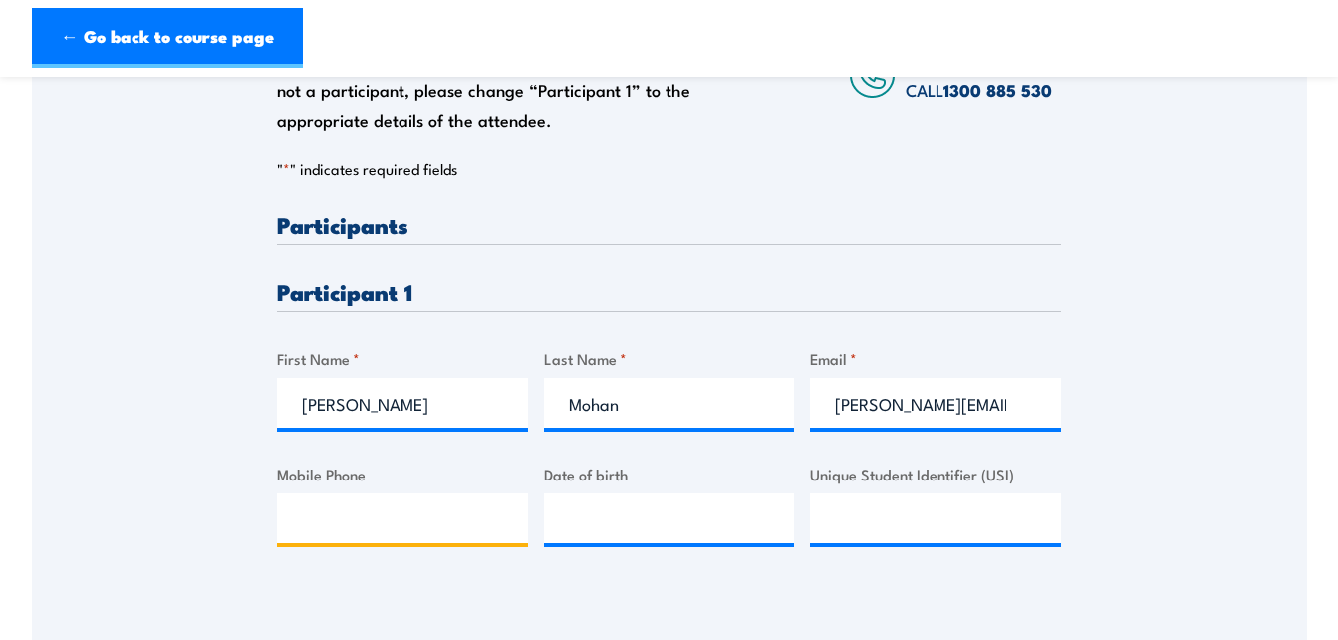
type input "0432478099"
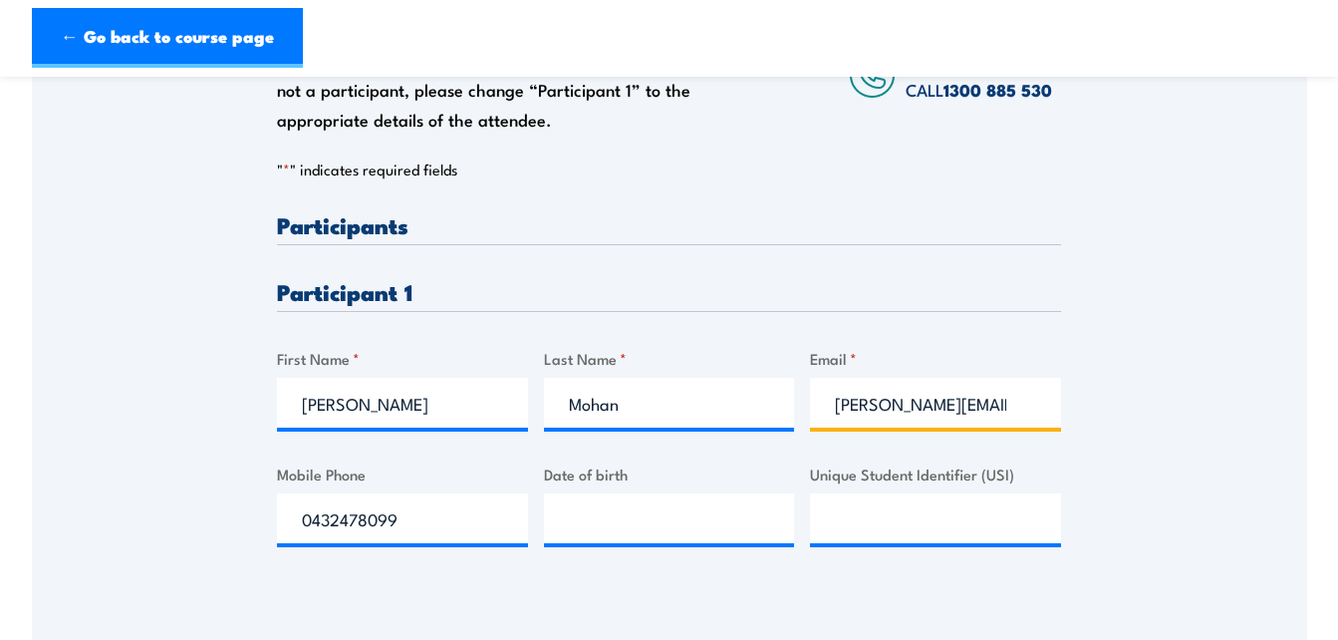
click at [1007, 409] on input "derek.mohan@au.saabgroup.com" at bounding box center [935, 403] width 251 height 50
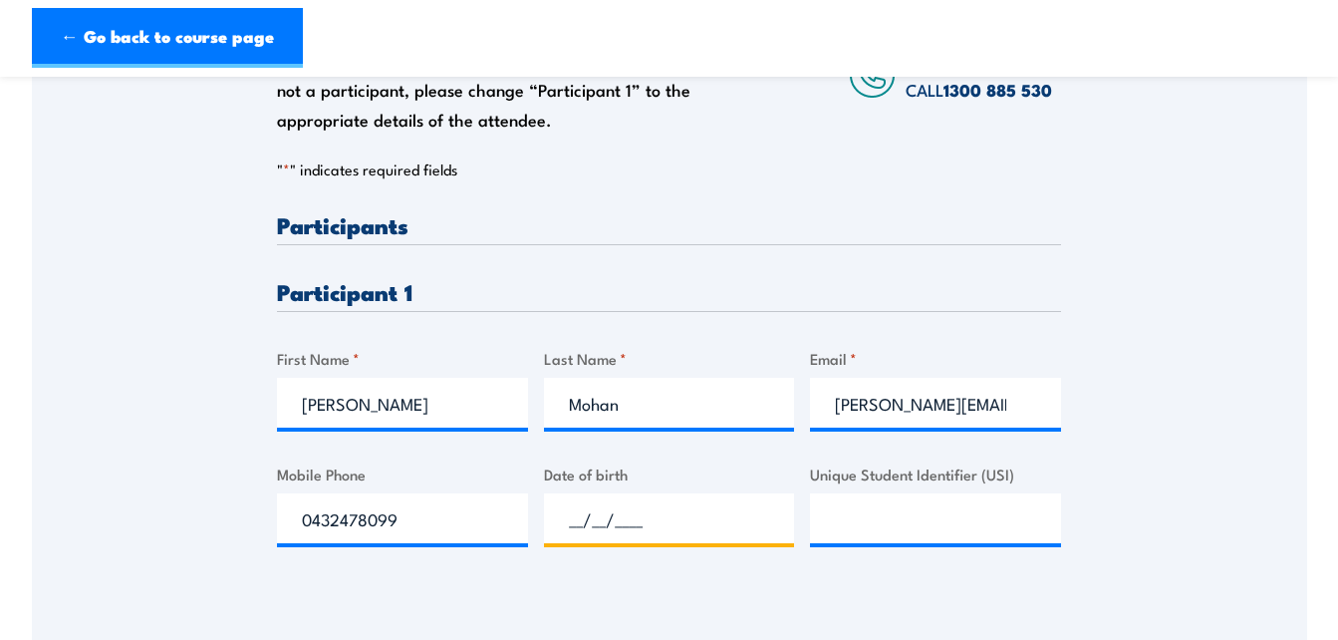
click at [694, 508] on input "__/__/____" at bounding box center [669, 518] width 251 height 50
type input "28/05/1959"
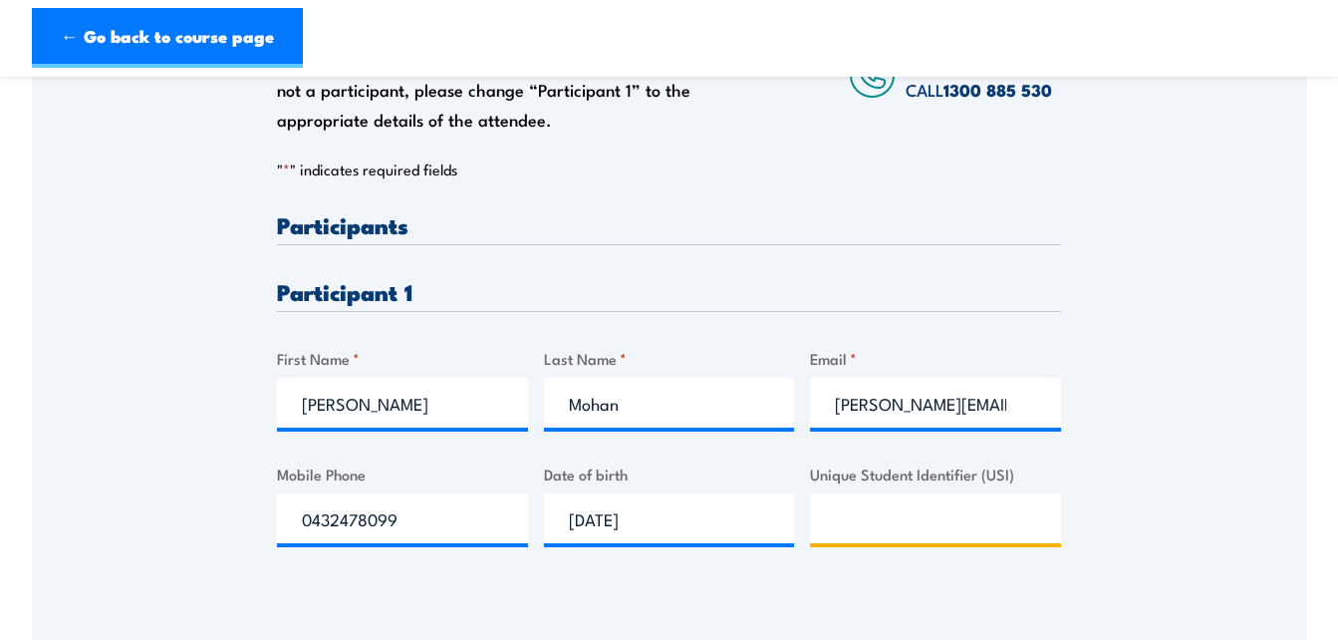
click at [897, 510] on input "Unique Student Identifier (USI)" at bounding box center [935, 518] width 251 height 50
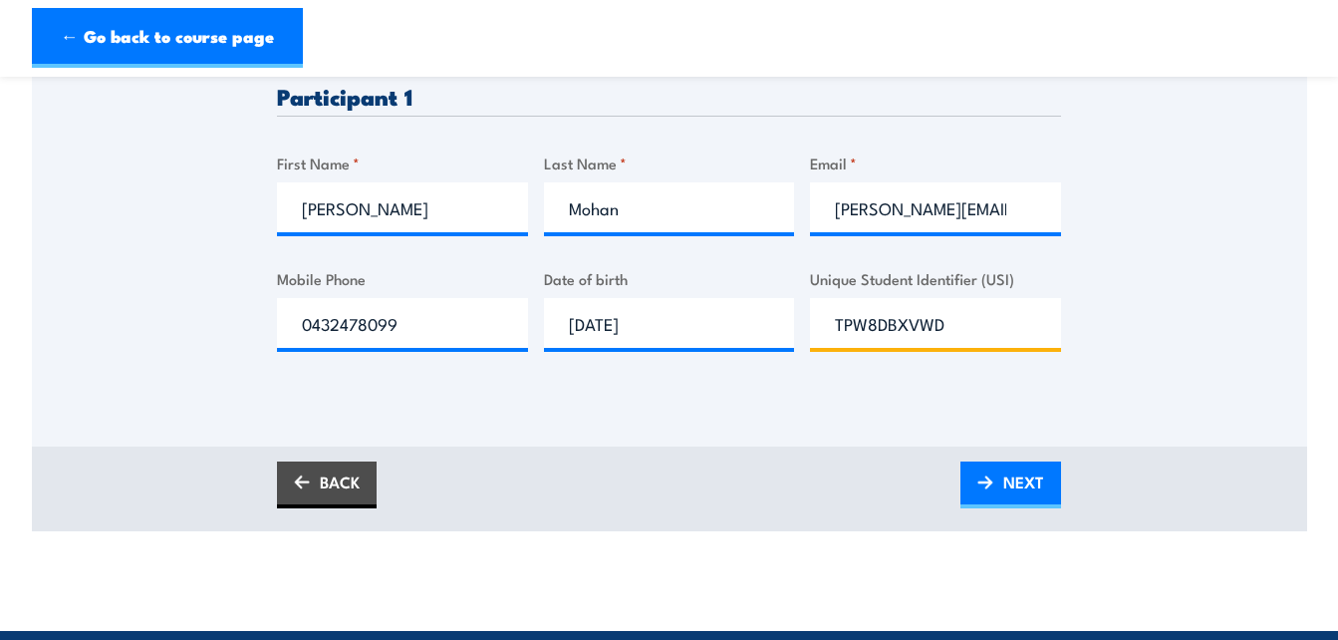
scroll to position [598, 0]
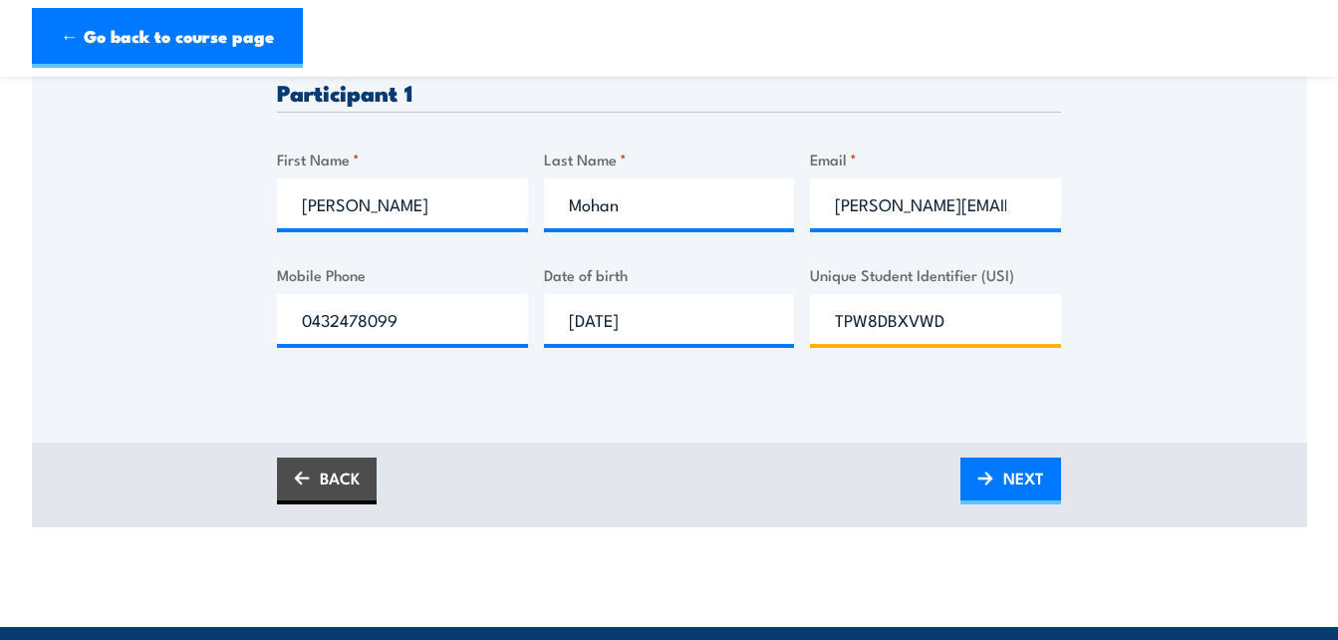
type input "TPW8DBXVWD"
click at [1078, 426] on div "Please provide names and contact details for each of the participants below. No…" at bounding box center [669, 94] width 1275 height 696
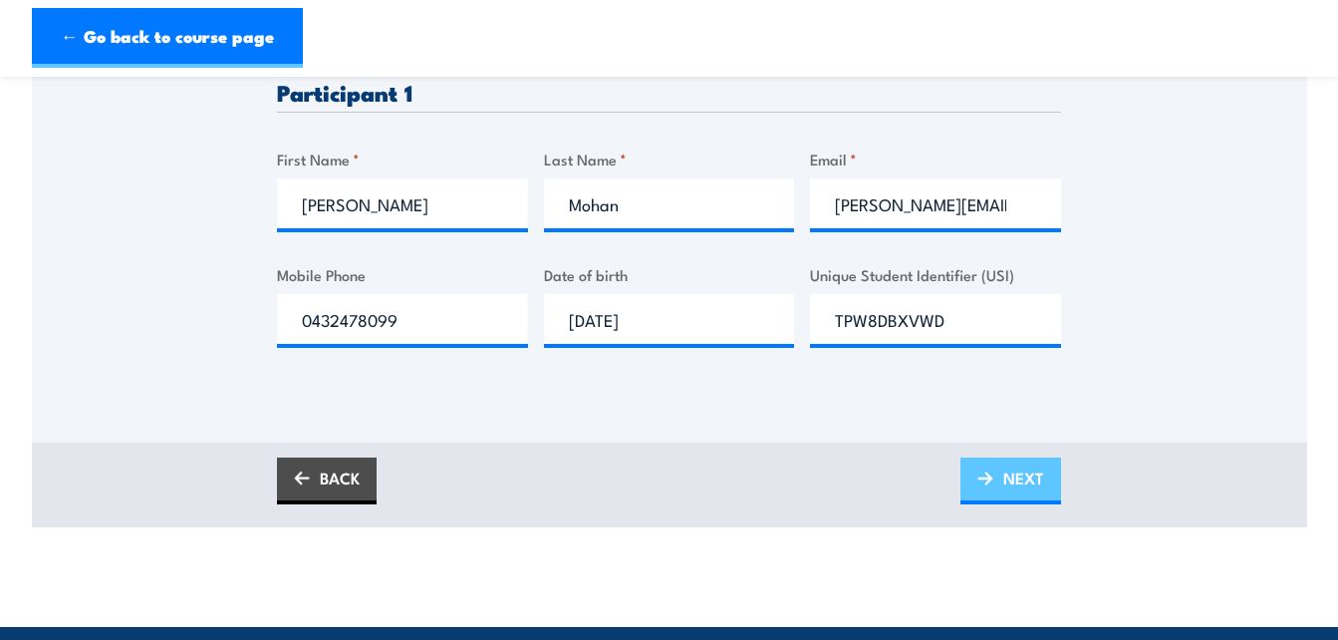
click at [1013, 468] on span "NEXT" at bounding box center [1023, 477] width 41 height 53
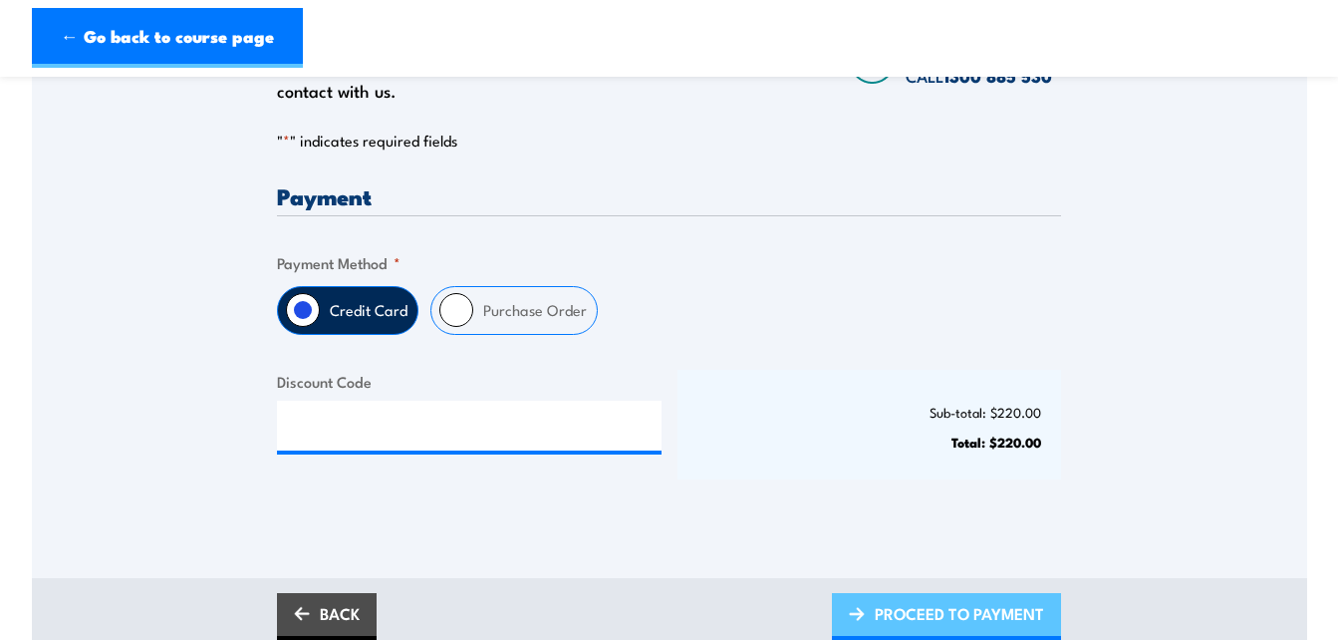
scroll to position [399, 0]
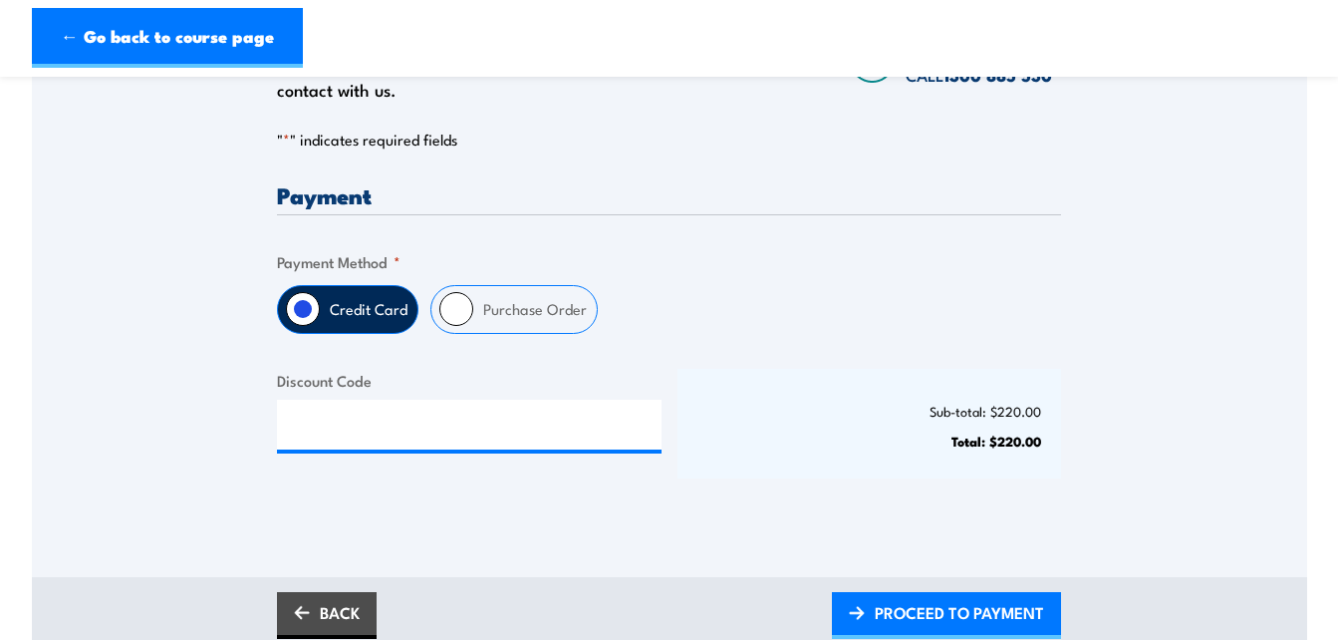
click at [460, 308] on input "Purchase Order" at bounding box center [456, 309] width 34 height 34
radio input "true"
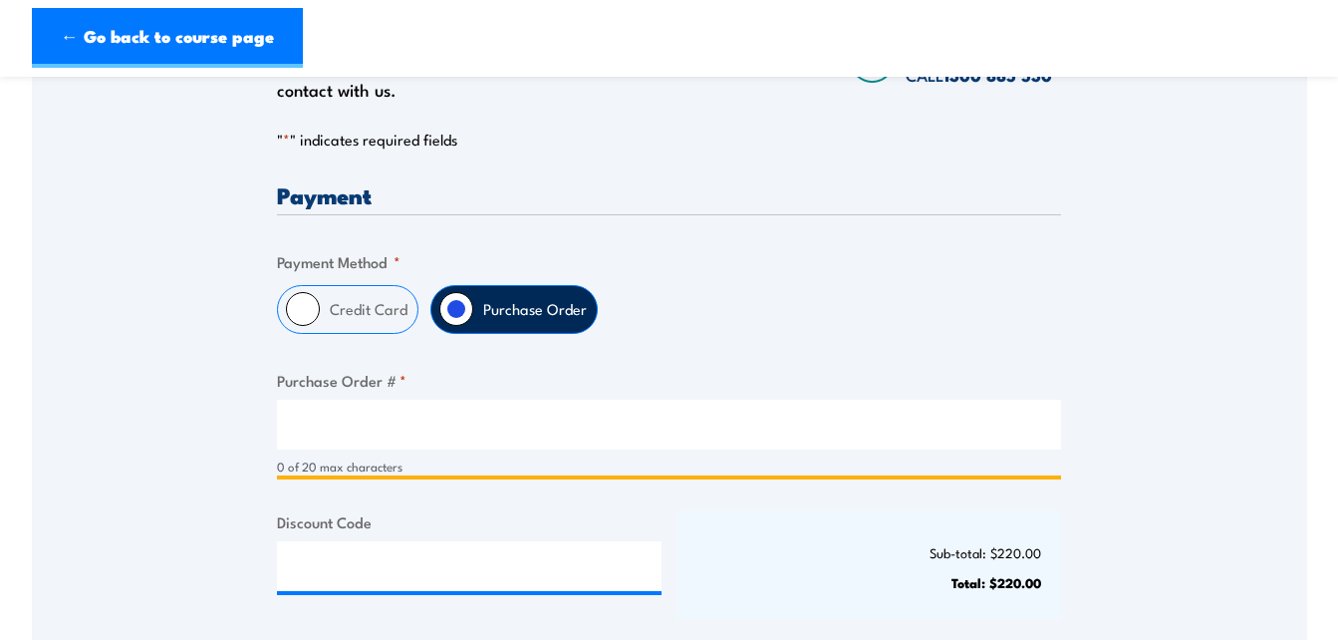
click at [511, 411] on input "Purchase Order # *" at bounding box center [669, 425] width 784 height 50
type input "t"
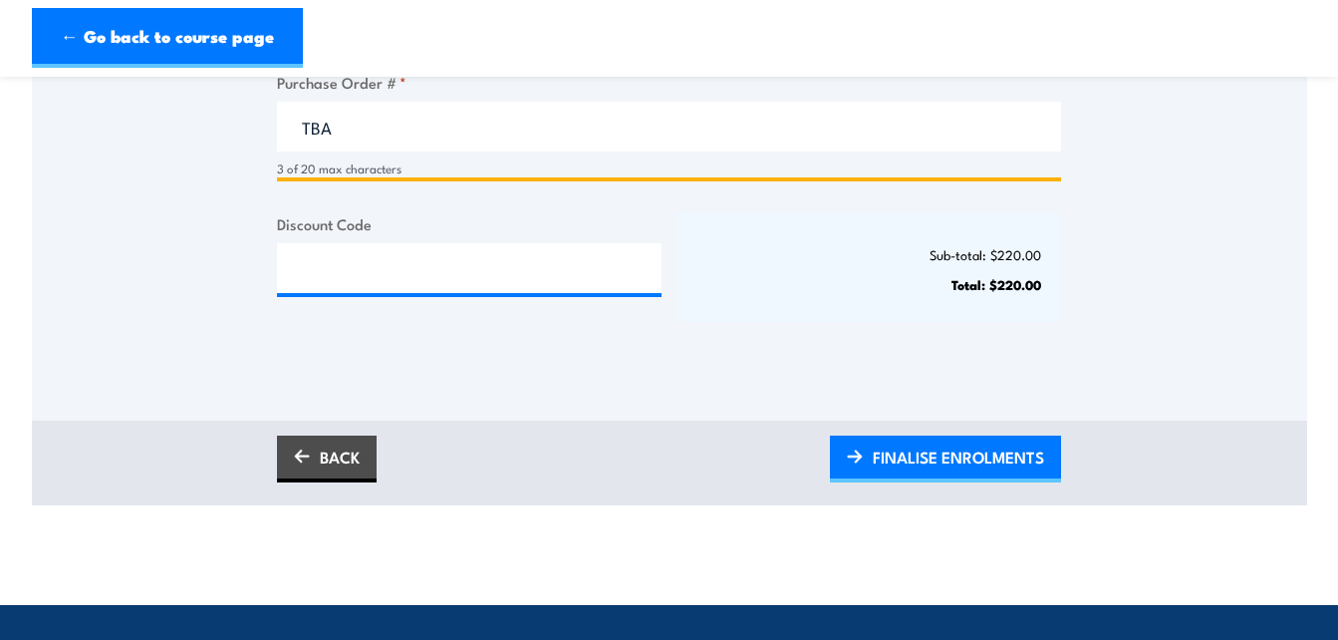
scroll to position [697, 0]
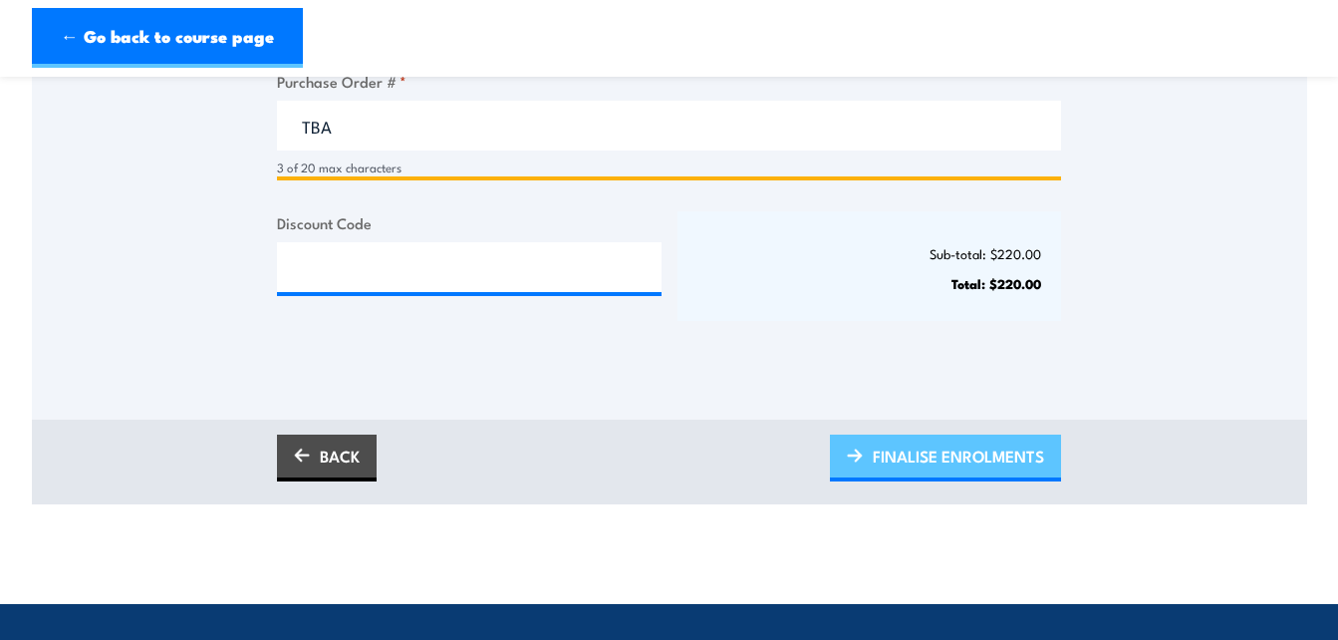
type input "TBA"
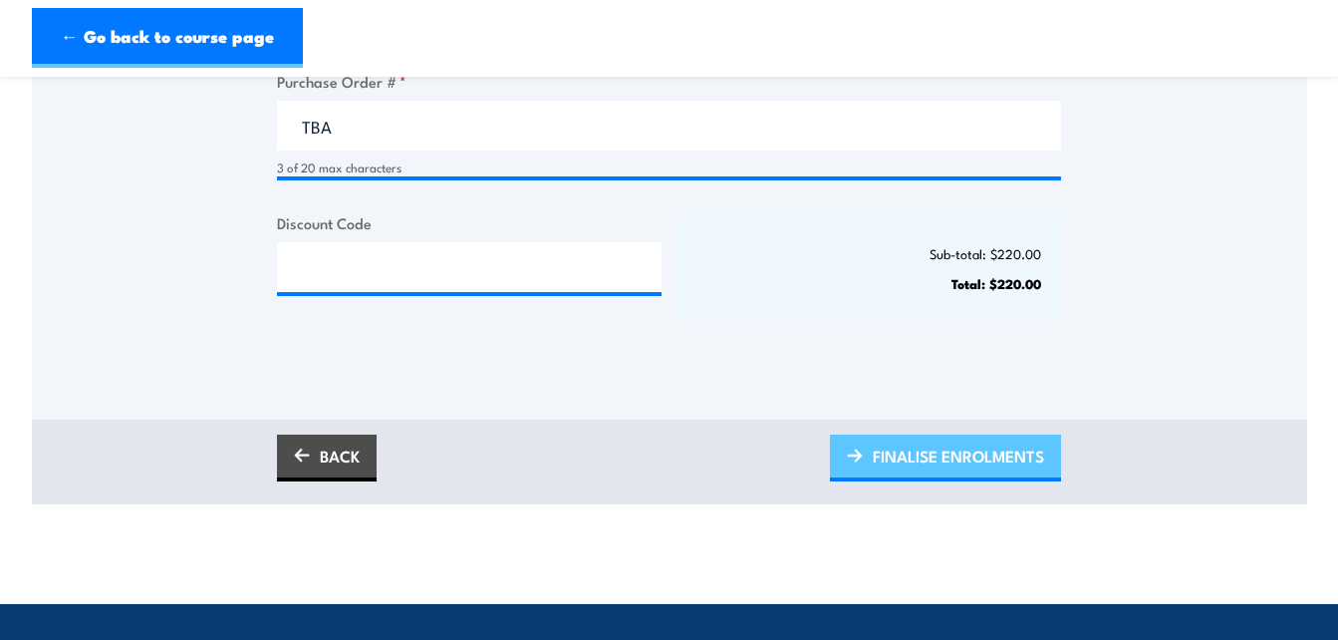
click at [886, 454] on span "FINALISE ENROLMENTS" at bounding box center [958, 455] width 171 height 53
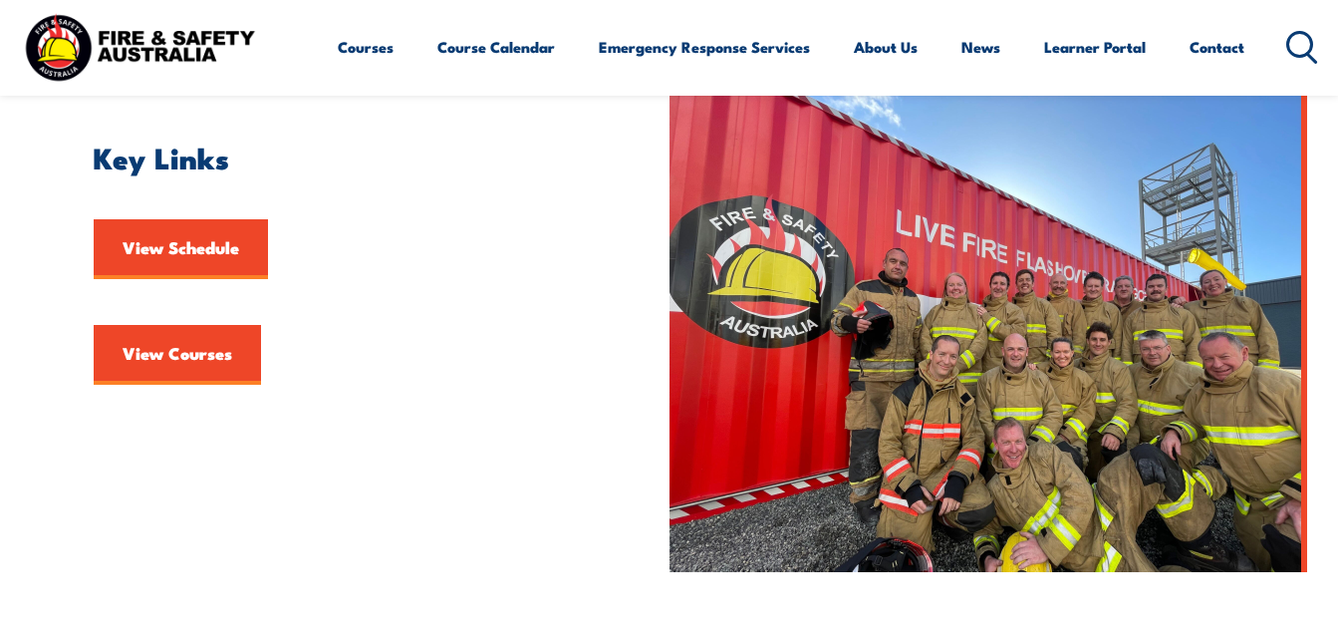
scroll to position [598, 0]
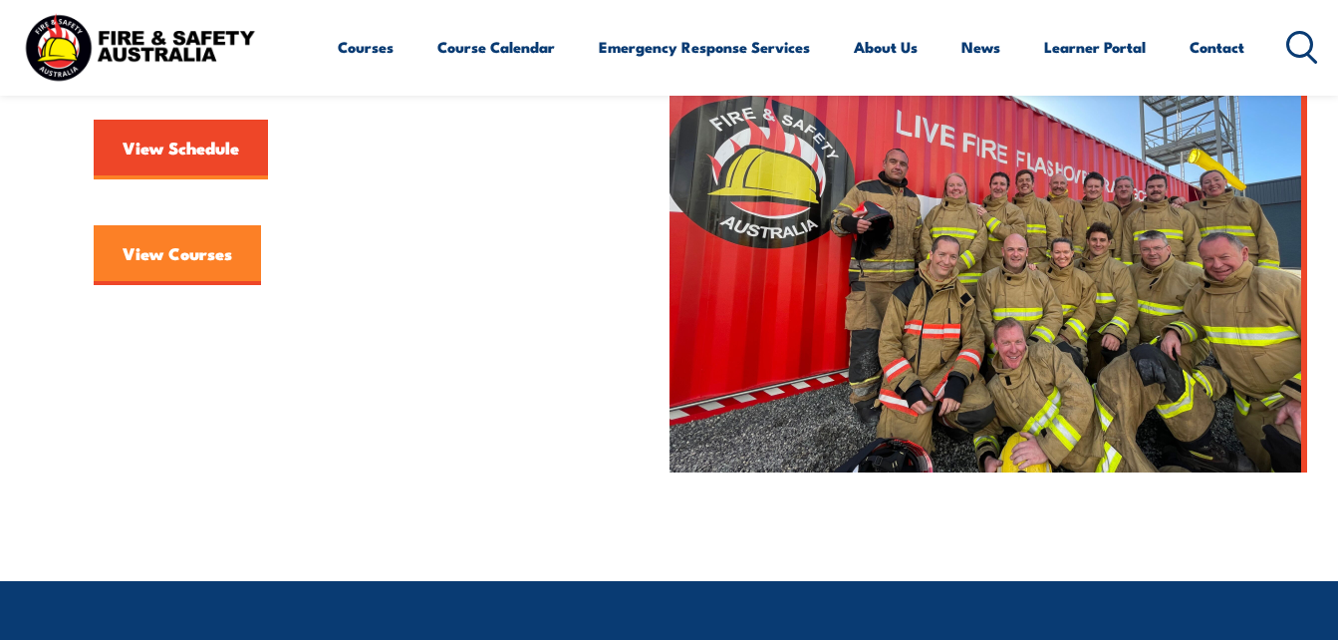
click at [232, 246] on link "View Courses" at bounding box center [177, 255] width 167 height 60
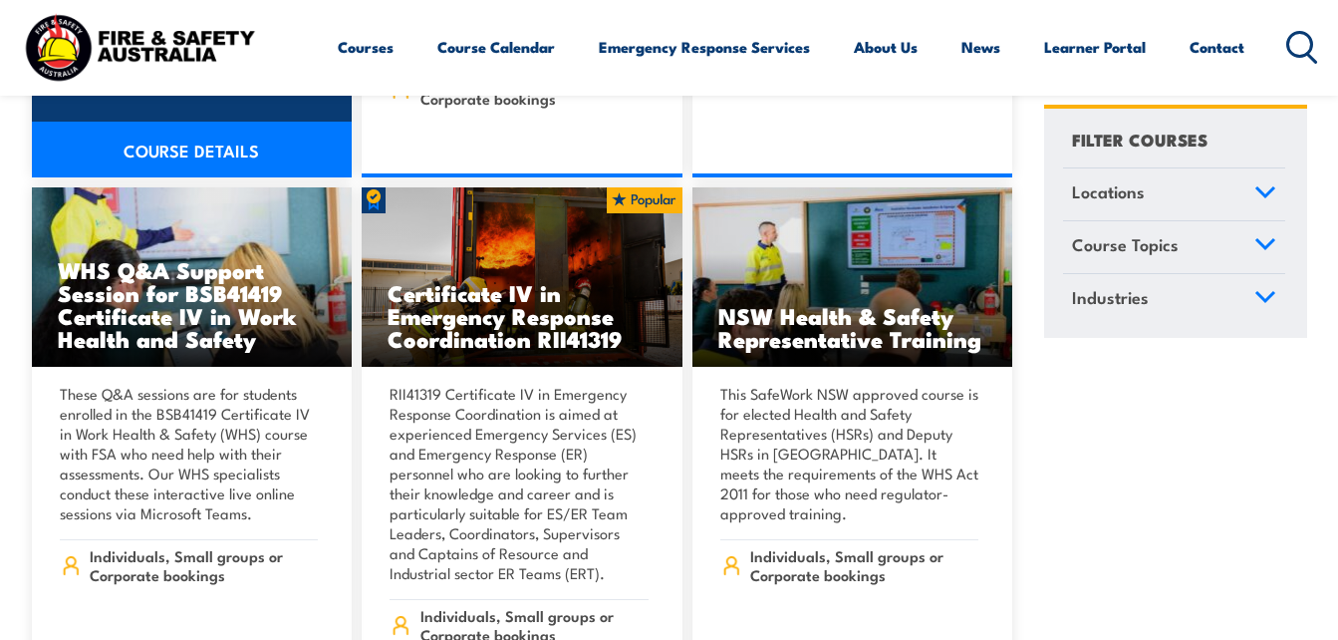
scroll to position [4384, 0]
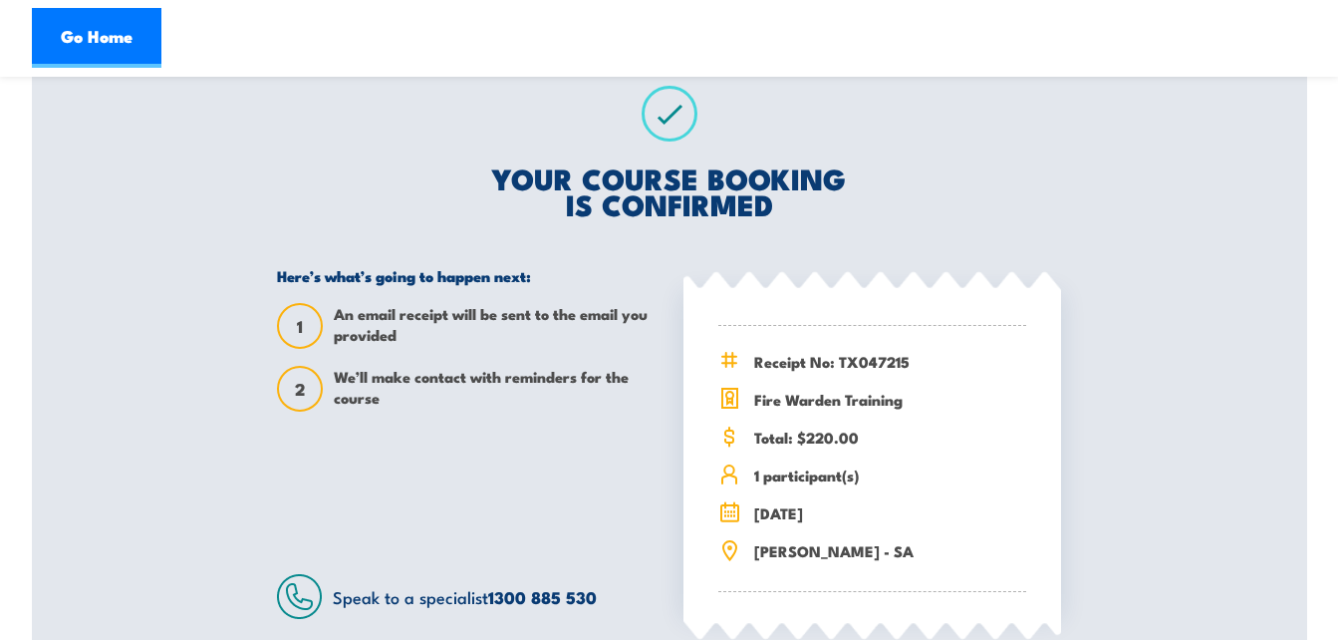
scroll to position [375, 0]
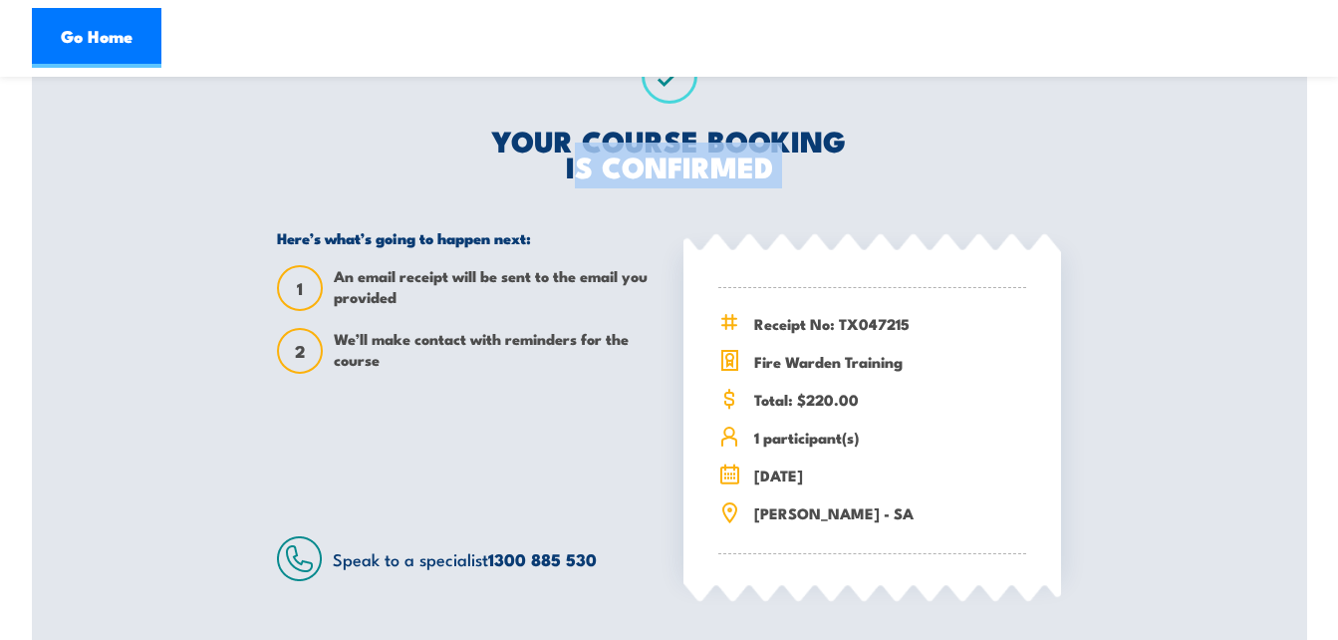
scroll to position [76, 0]
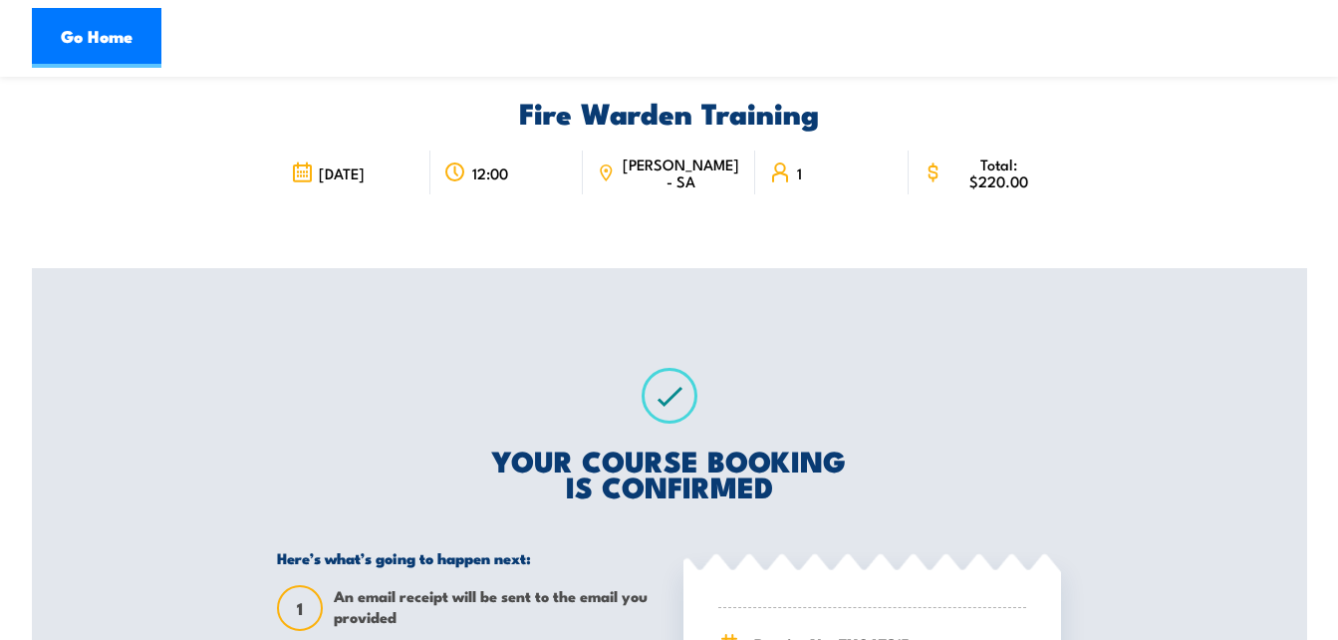
drag, startPoint x: 1247, startPoint y: 1, endPoint x: 857, endPoint y: 317, distance: 502.3
click at [857, 317] on div "YOUR COURSE BOOKING IS CONFIRMED Here’s what’s going to happen next: 1 An email…" at bounding box center [669, 634] width 832 height 732
